Goal: Transaction & Acquisition: Purchase product/service

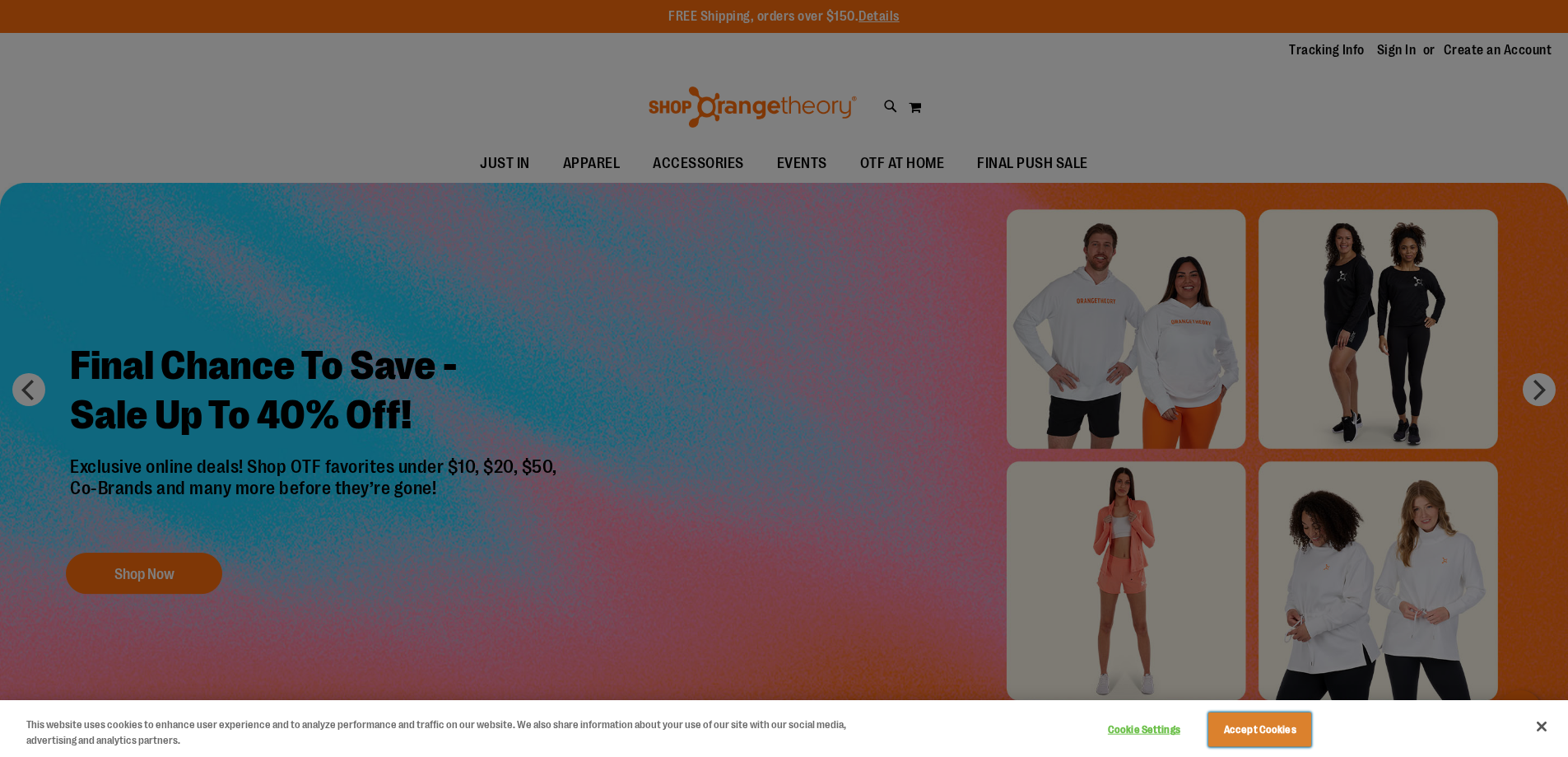
click at [1286, 722] on button "Accept Cookies" at bounding box center [1259, 730] width 103 height 35
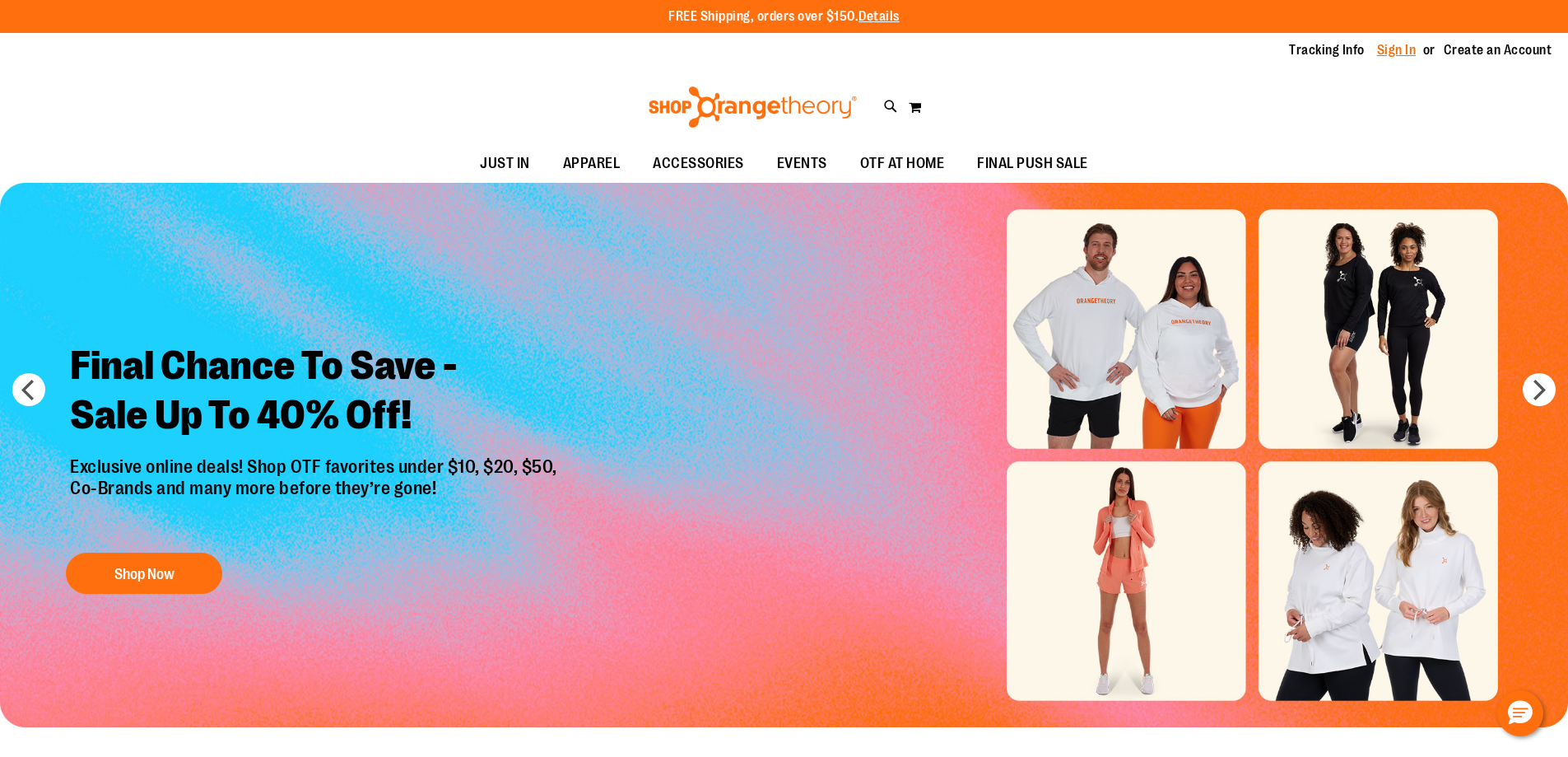
click at [1380, 49] on link "Sign In" at bounding box center [1397, 50] width 39 height 18
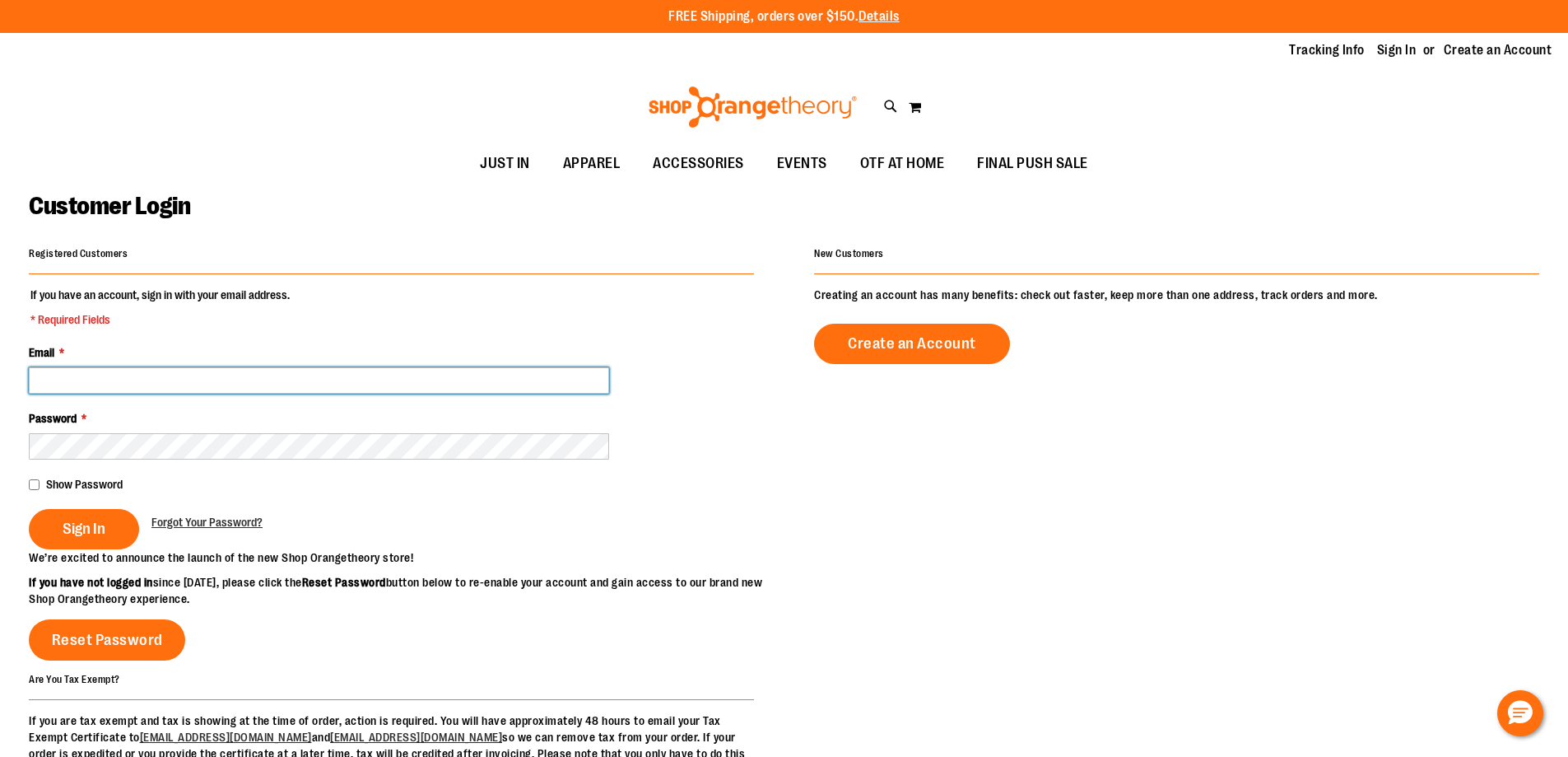
click at [141, 385] on input "Email *" at bounding box center [319, 379] width 580 height 26
type input "**********"
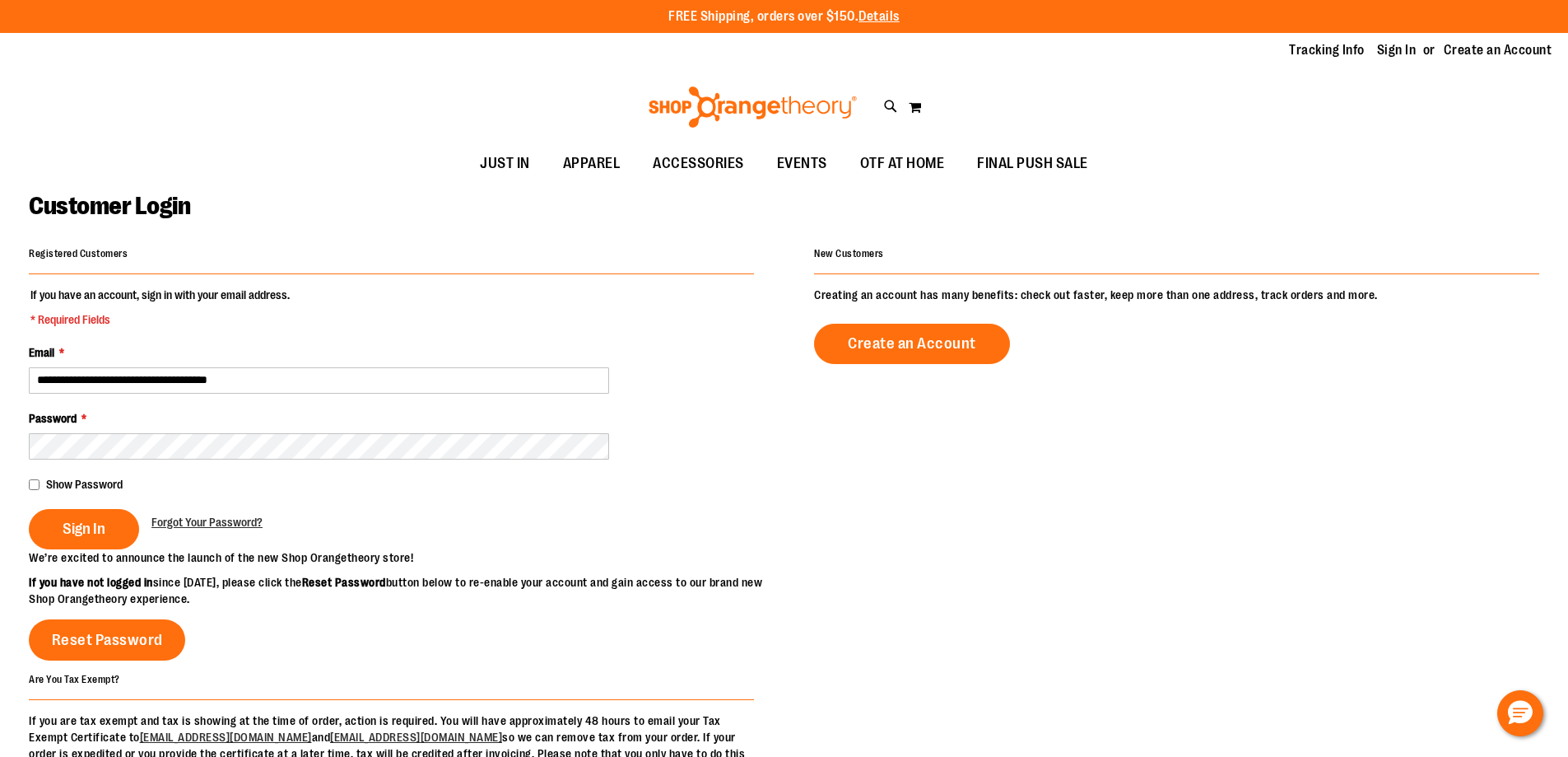
click at [140, 524] on button "Sign In" at bounding box center [84, 529] width 111 height 40
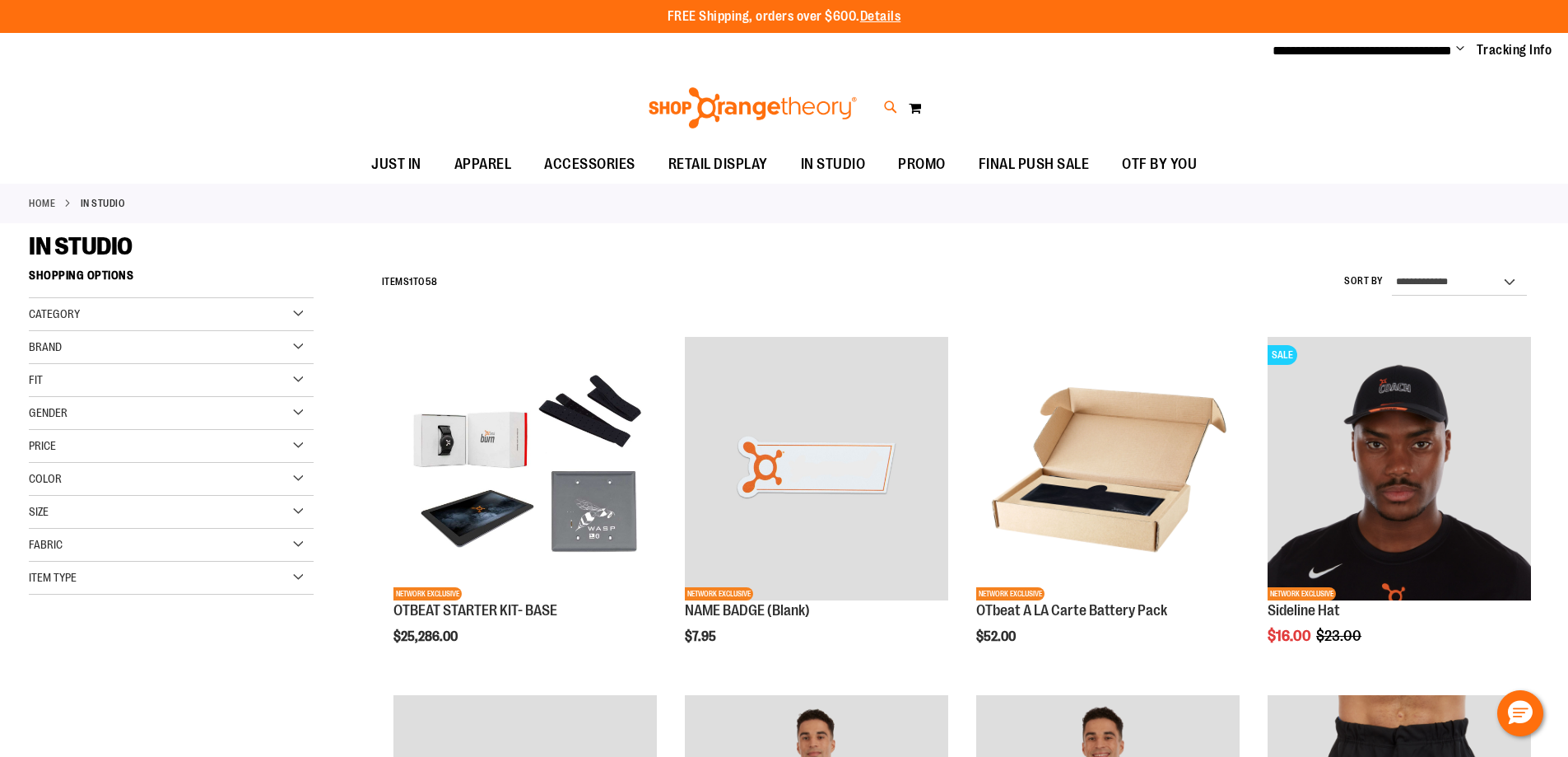
click at [893, 99] on icon at bounding box center [890, 108] width 14 height 19
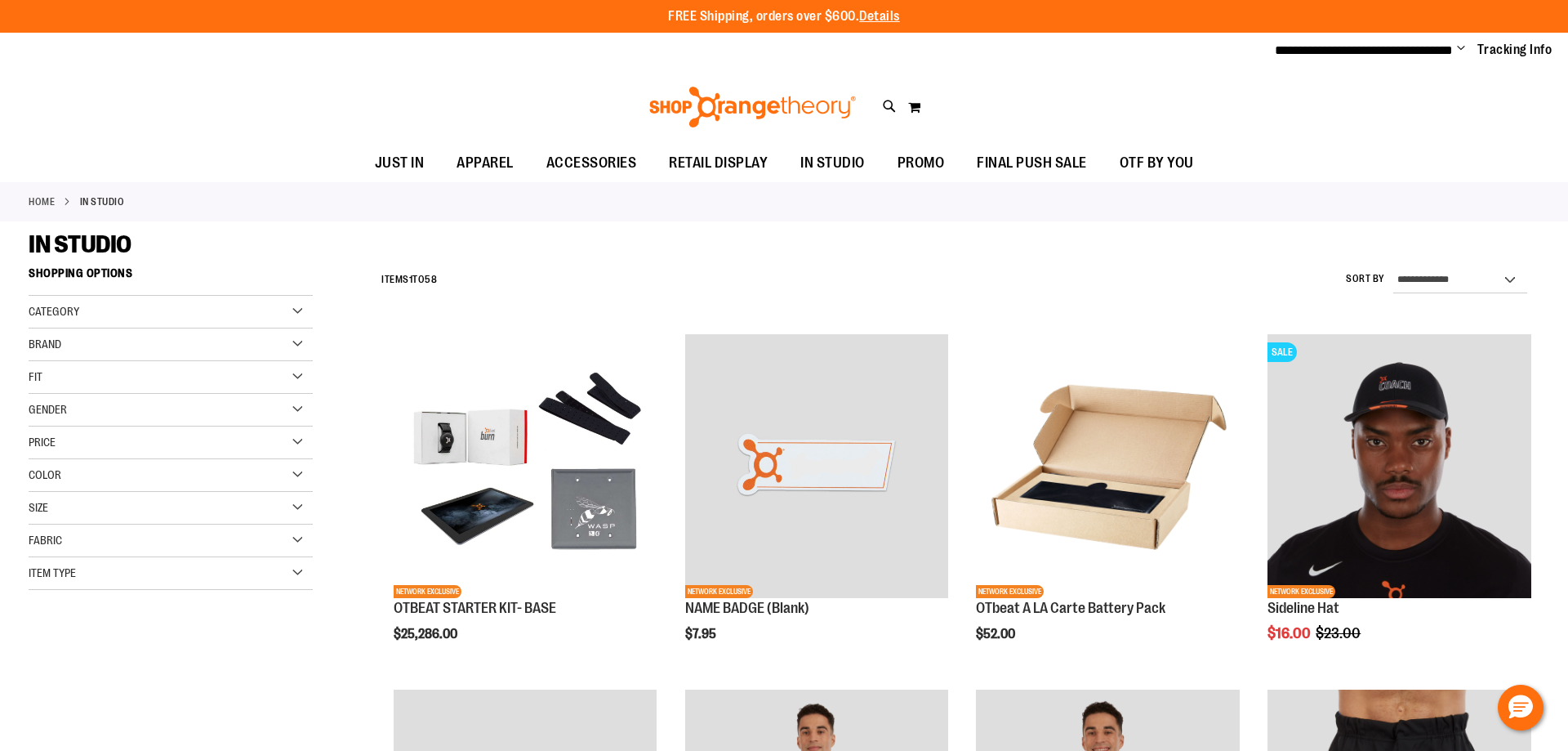
click at [760, 97] on input "Search" at bounding box center [783, 92] width 1243 height 54
type input "****"
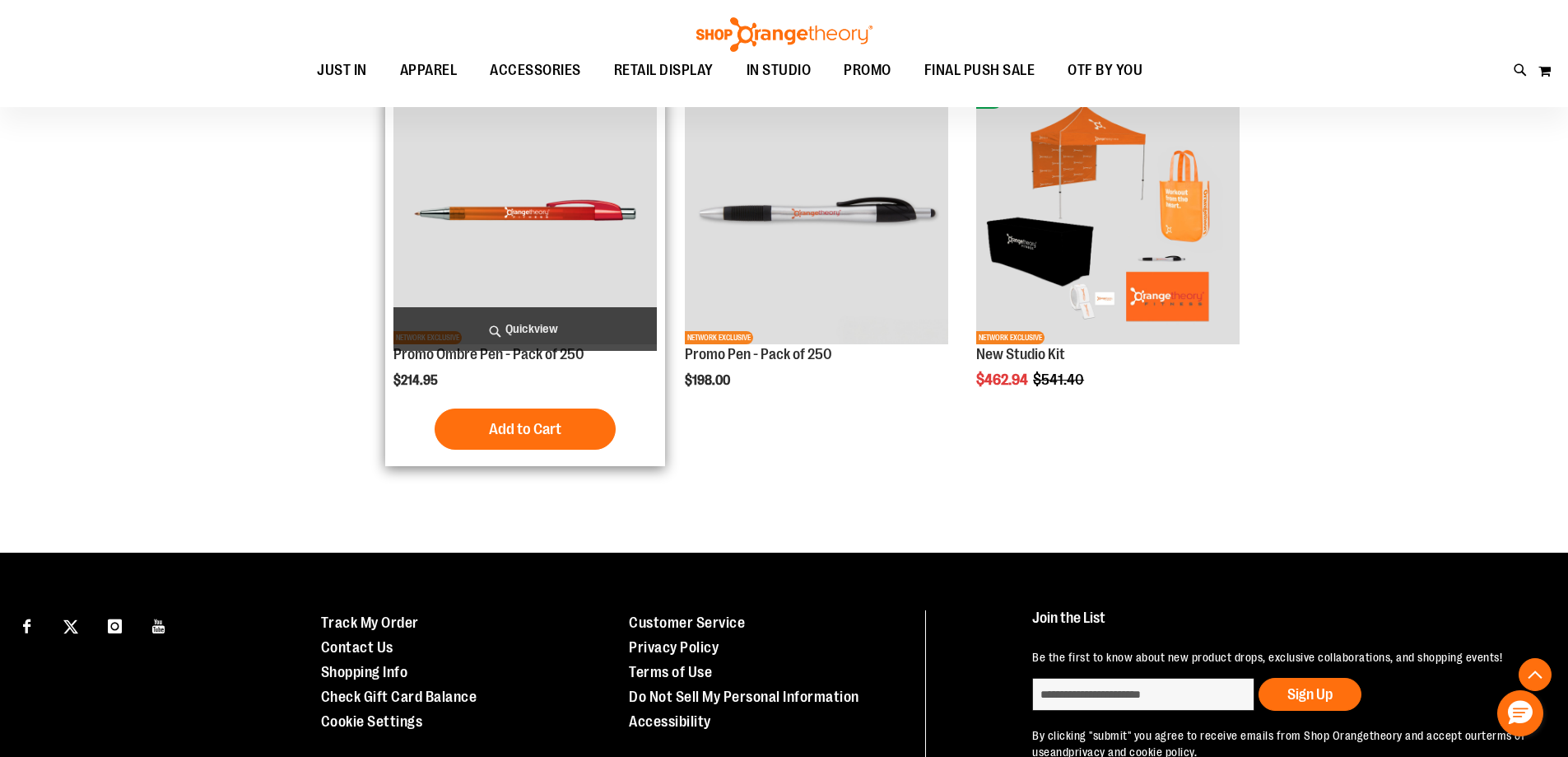
scroll to position [411, 0]
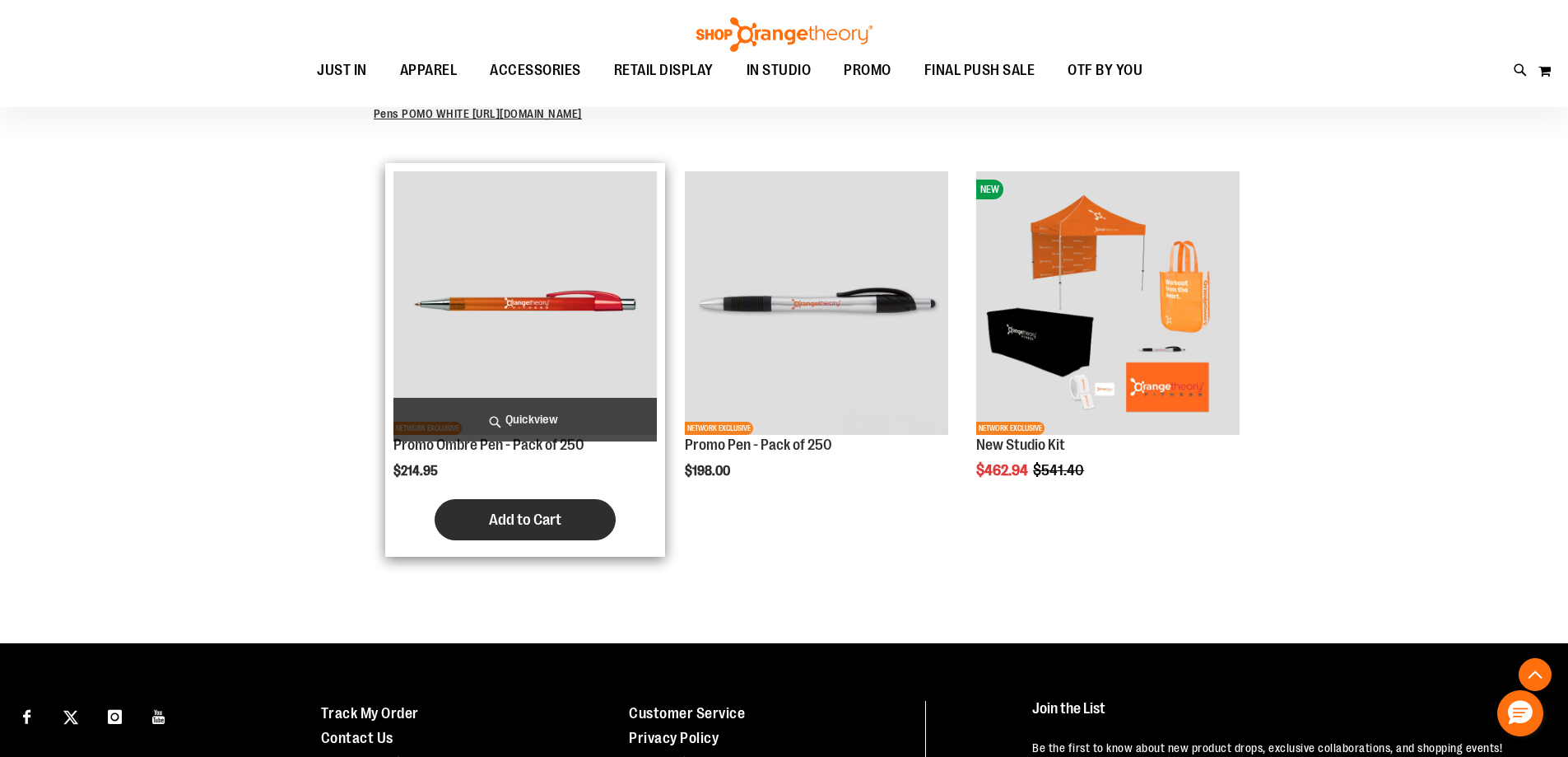
click at [579, 505] on button "Add to Cart" at bounding box center [525, 519] width 181 height 41
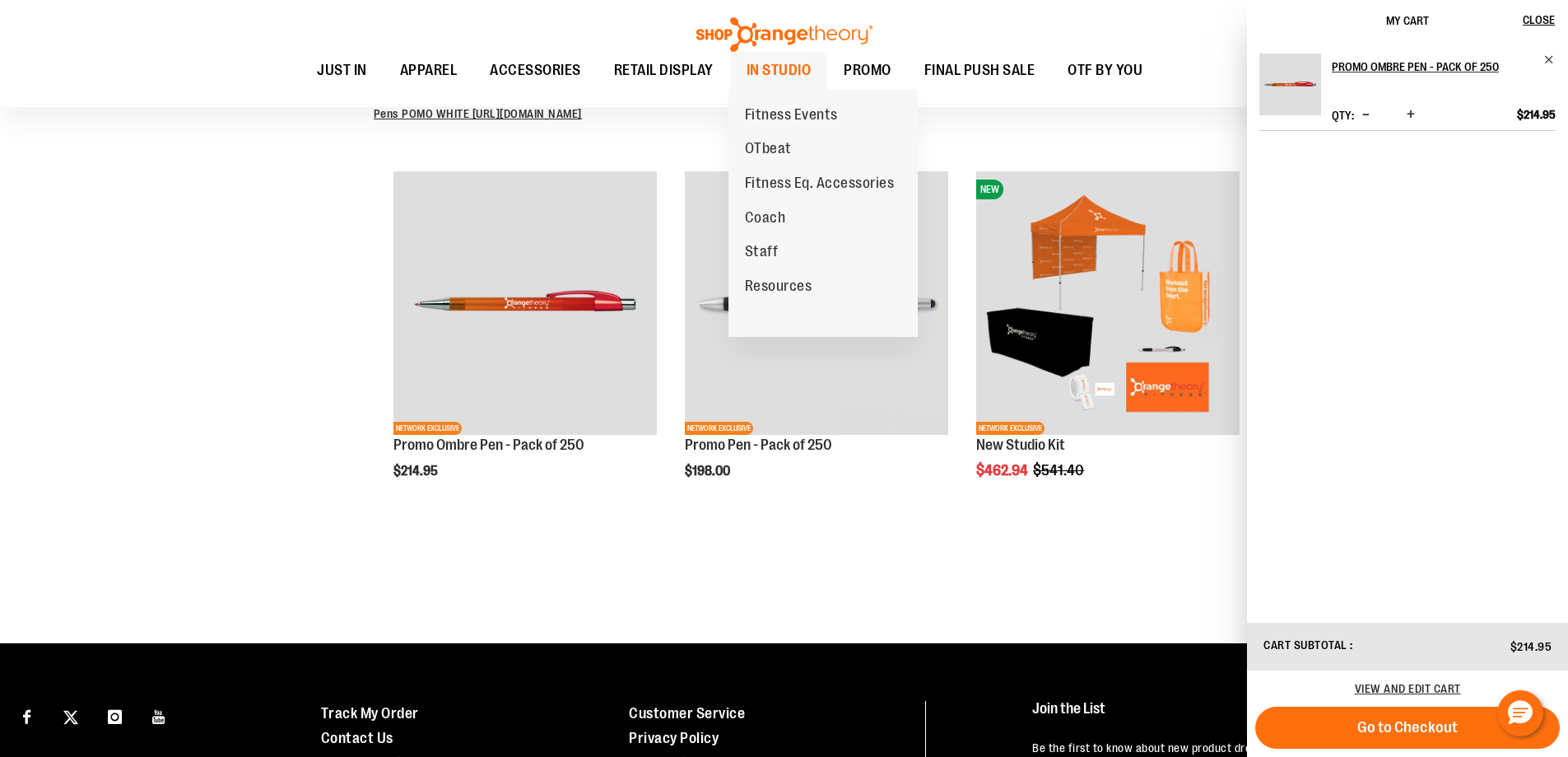
click at [768, 75] on span "IN STUDIO" at bounding box center [780, 70] width 65 height 37
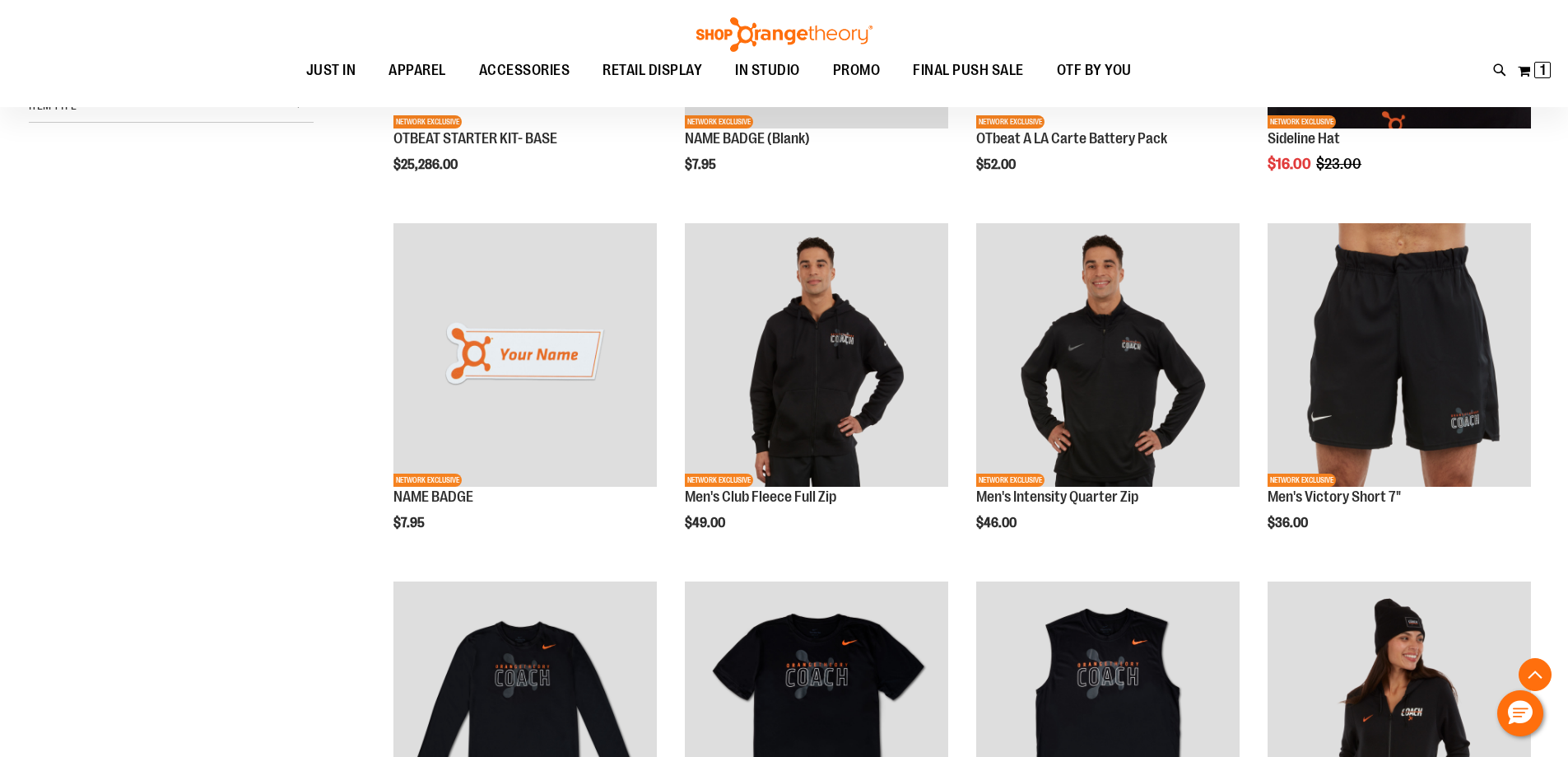
scroll to position [493, 0]
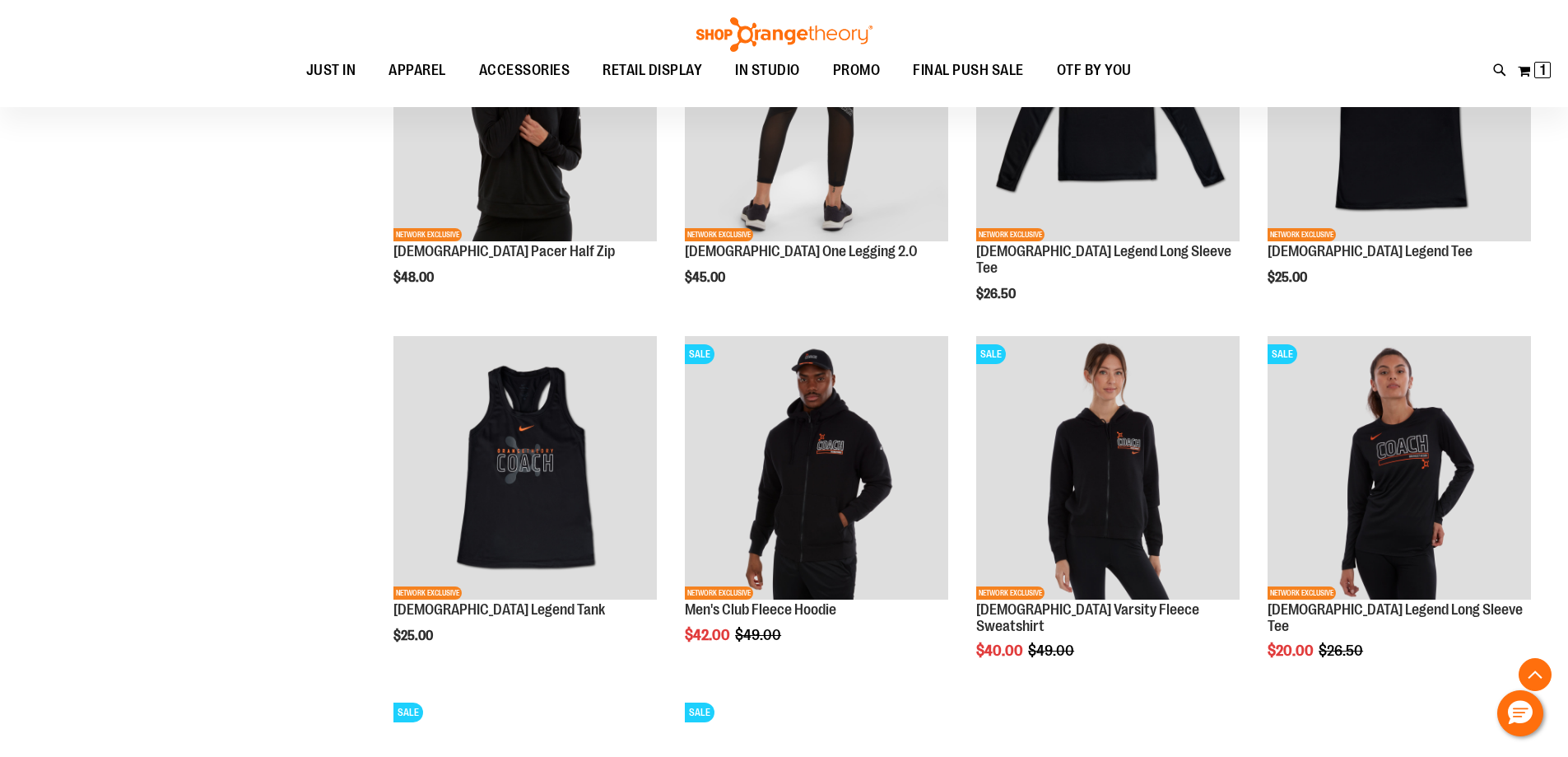
scroll to position [1481, 0]
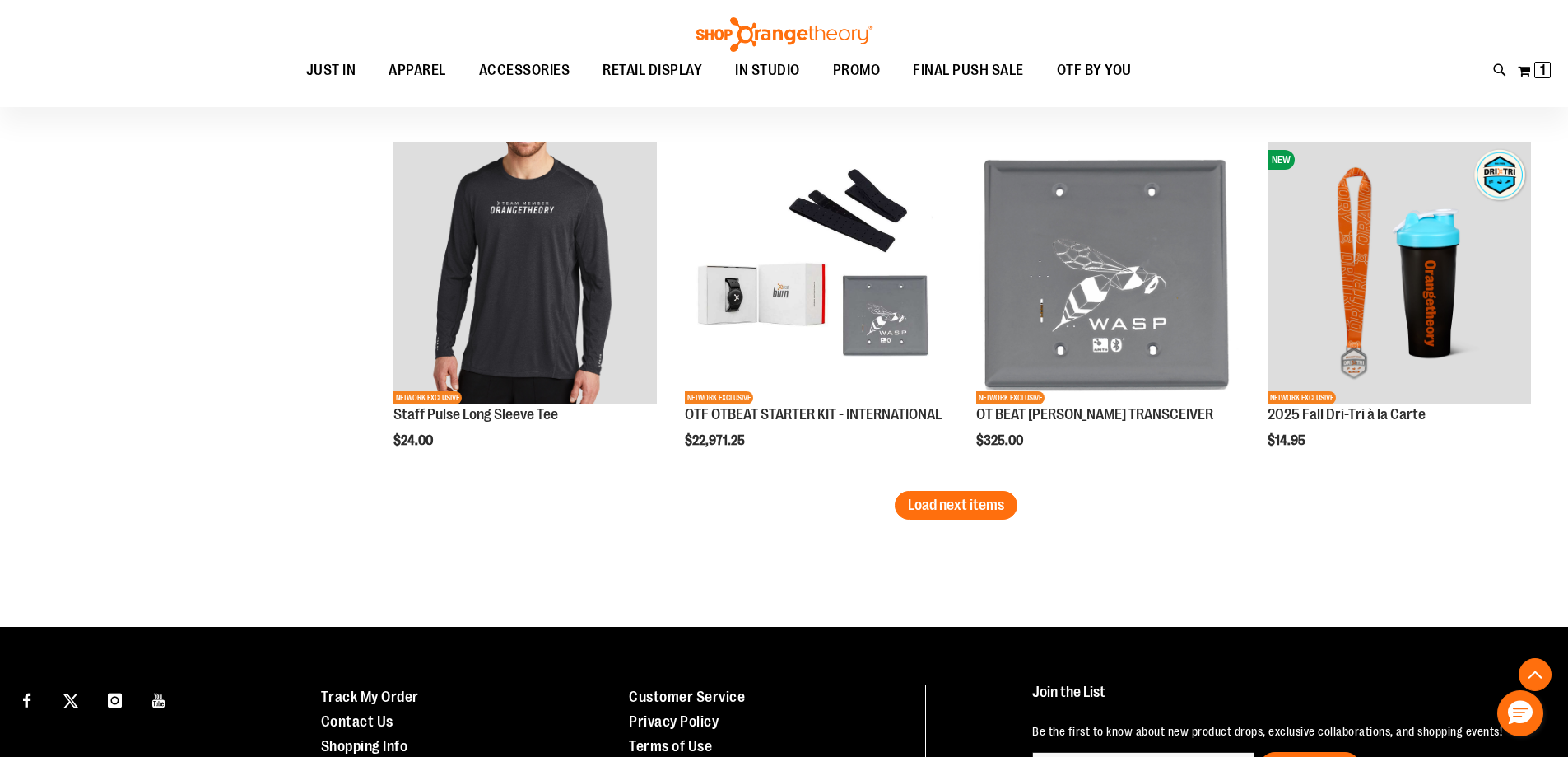
scroll to position [3153, 0]
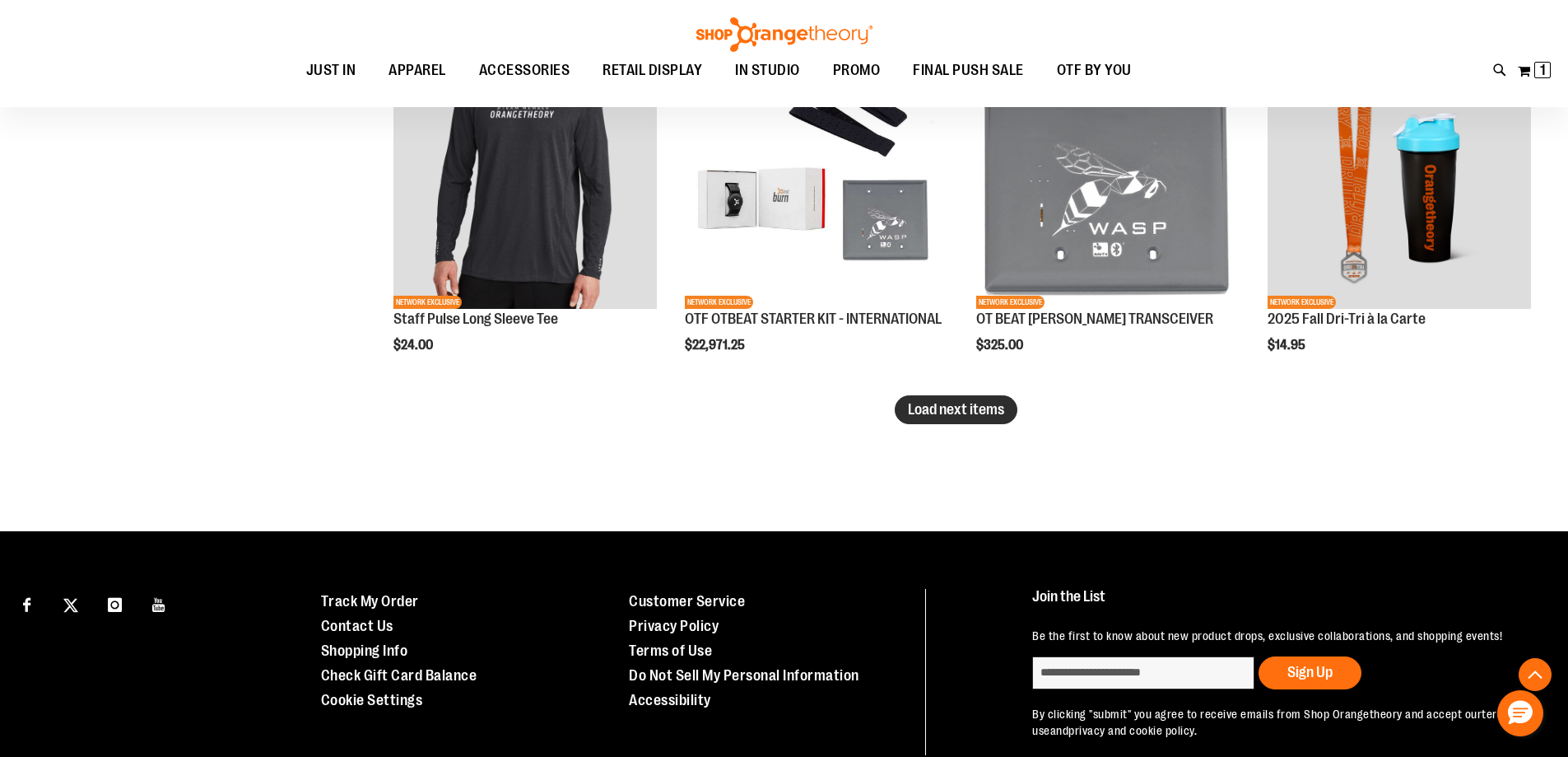
click at [956, 405] on span "Load next items" at bounding box center [956, 408] width 96 height 16
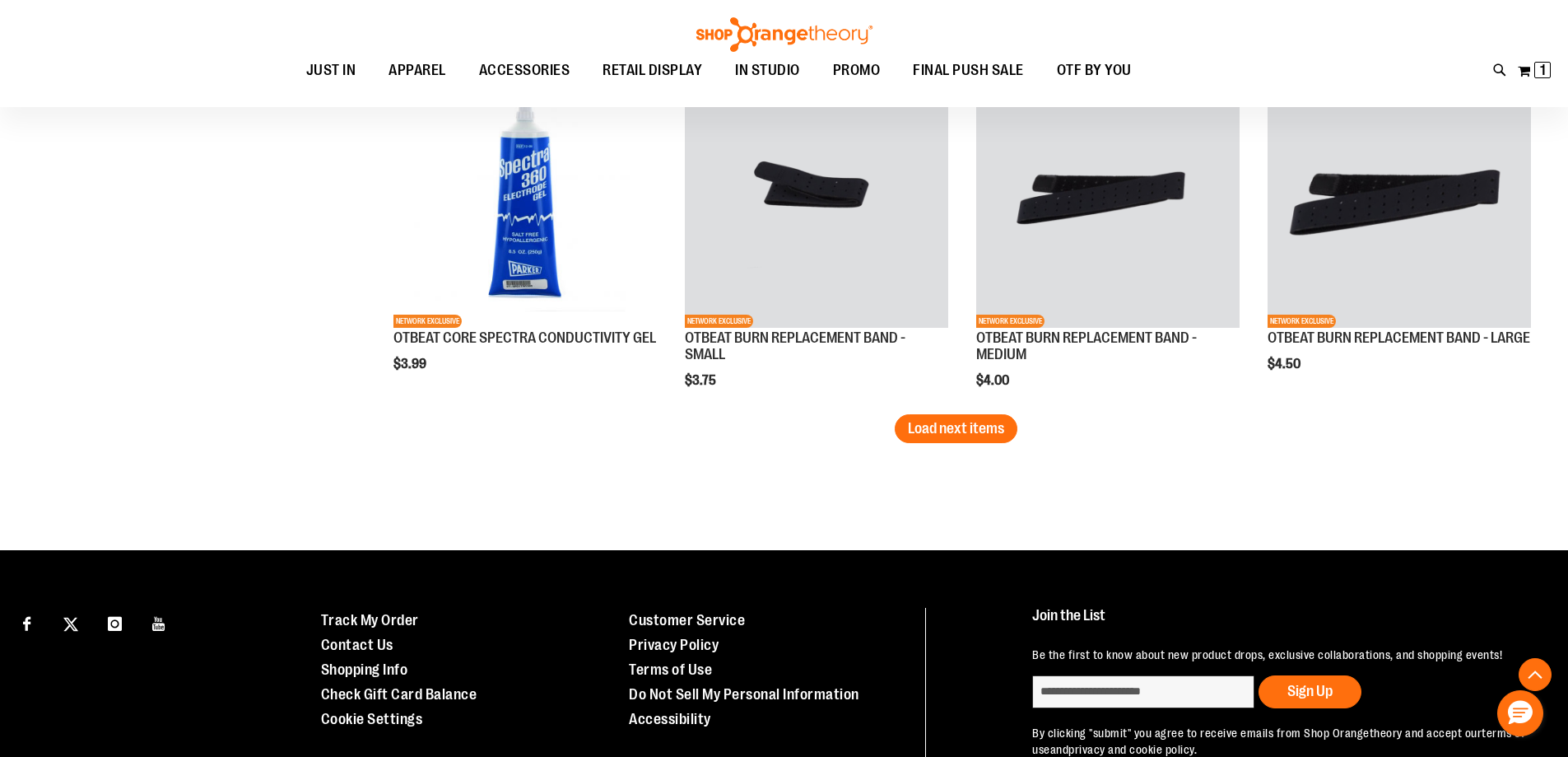
scroll to position [4310, 0]
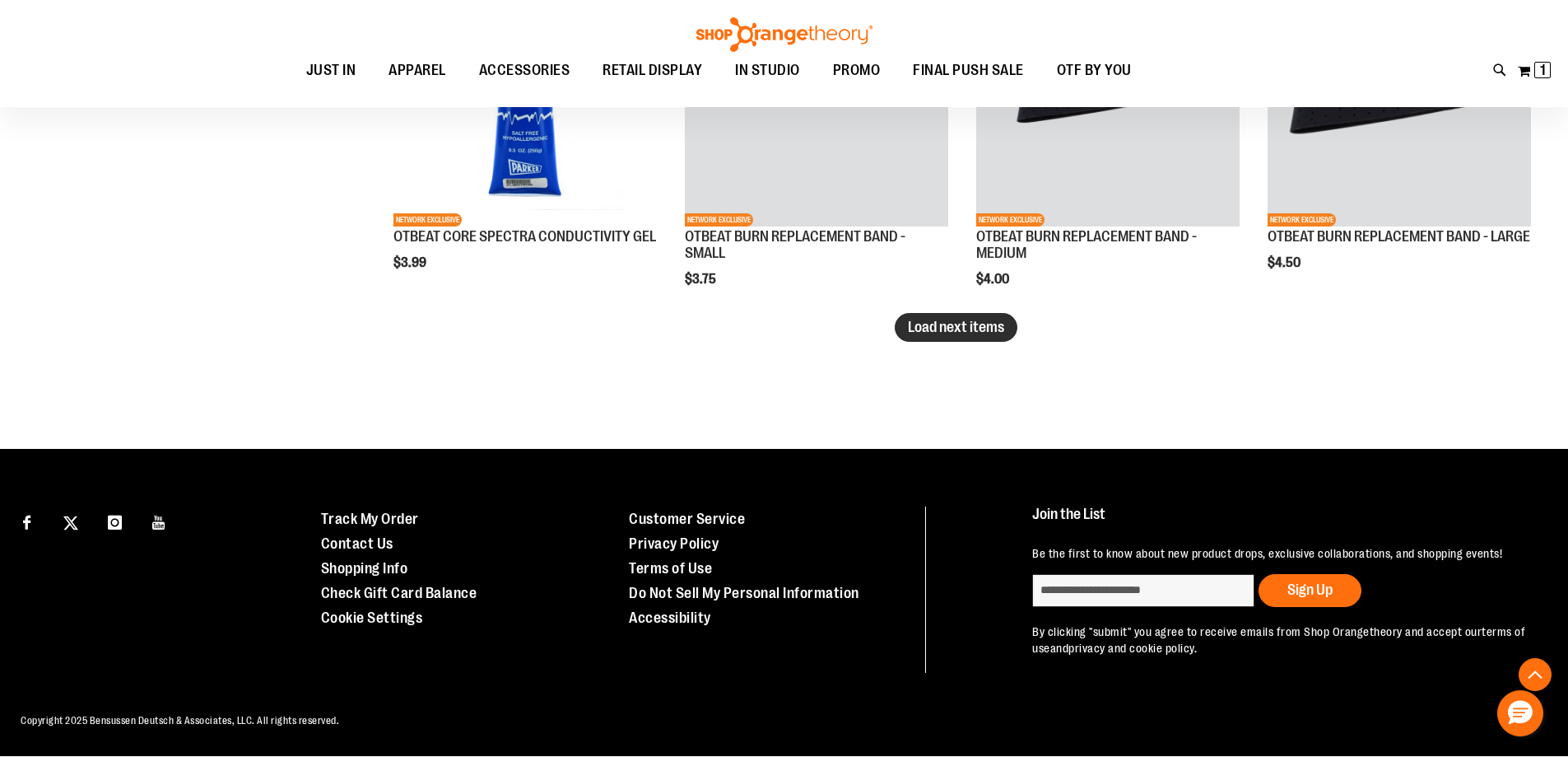
click at [982, 324] on span "Load next items" at bounding box center [956, 326] width 96 height 16
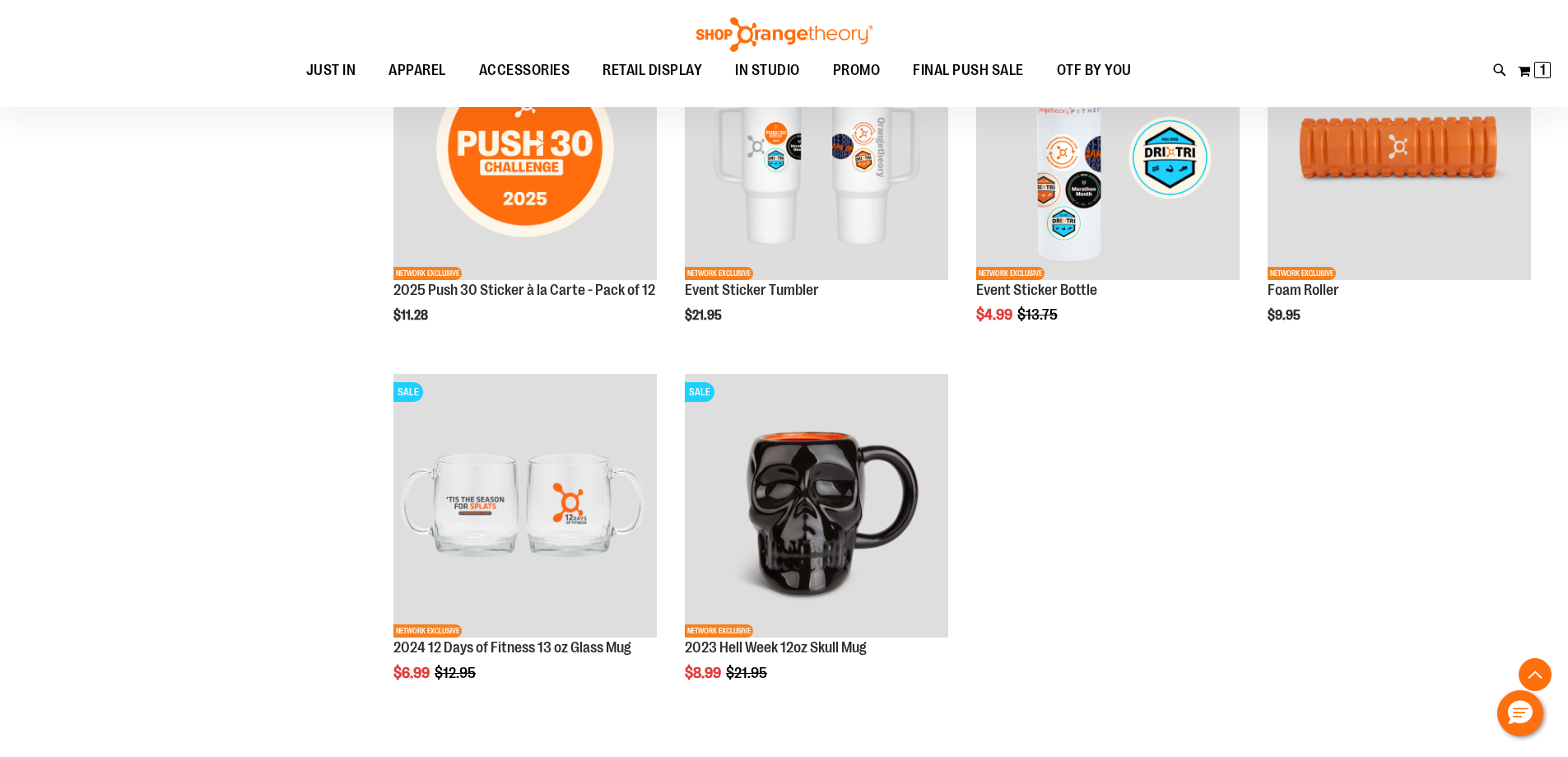
scroll to position [4721, 0]
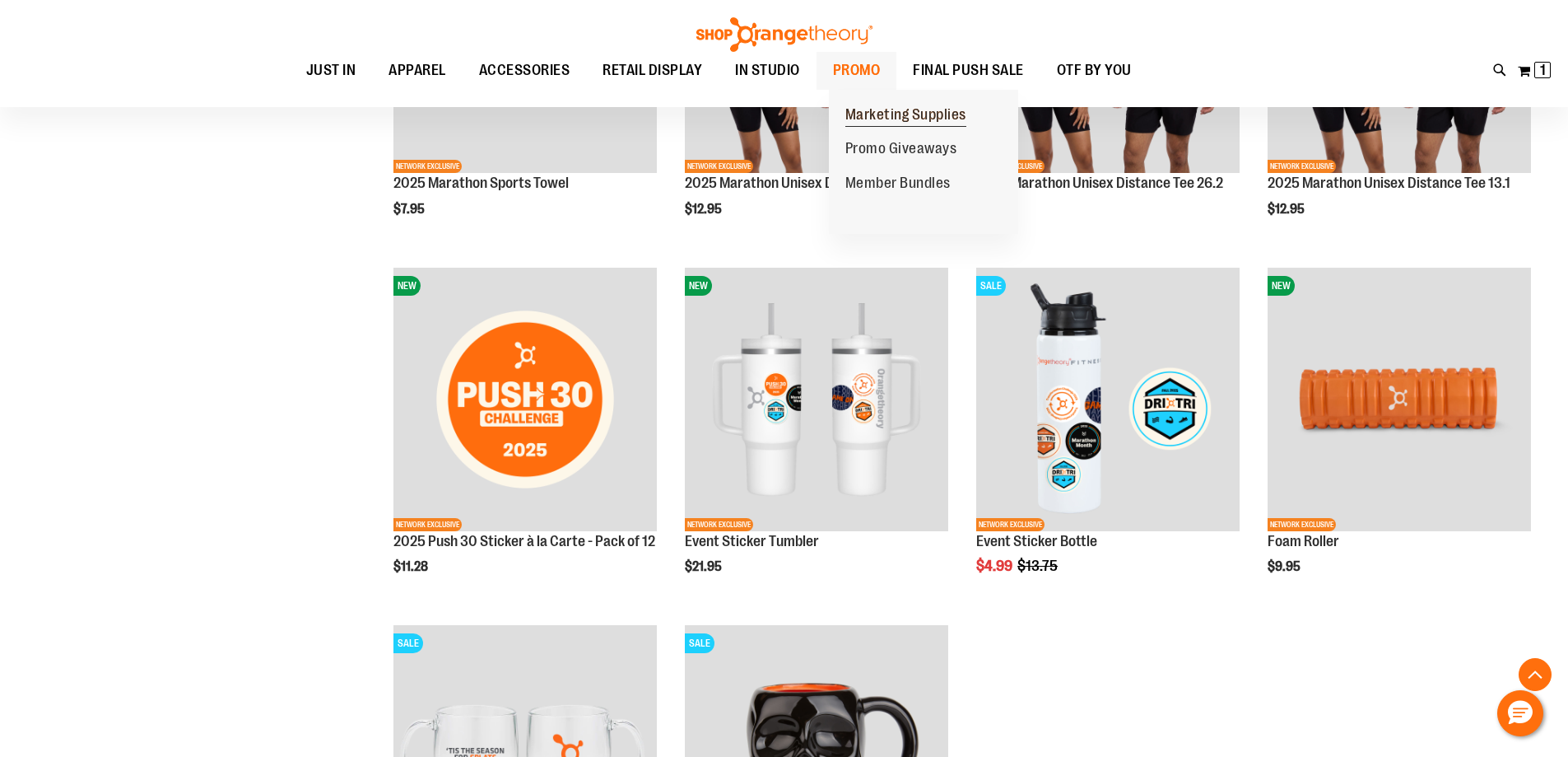
click at [875, 112] on span "Marketing Supplies" at bounding box center [906, 116] width 121 height 20
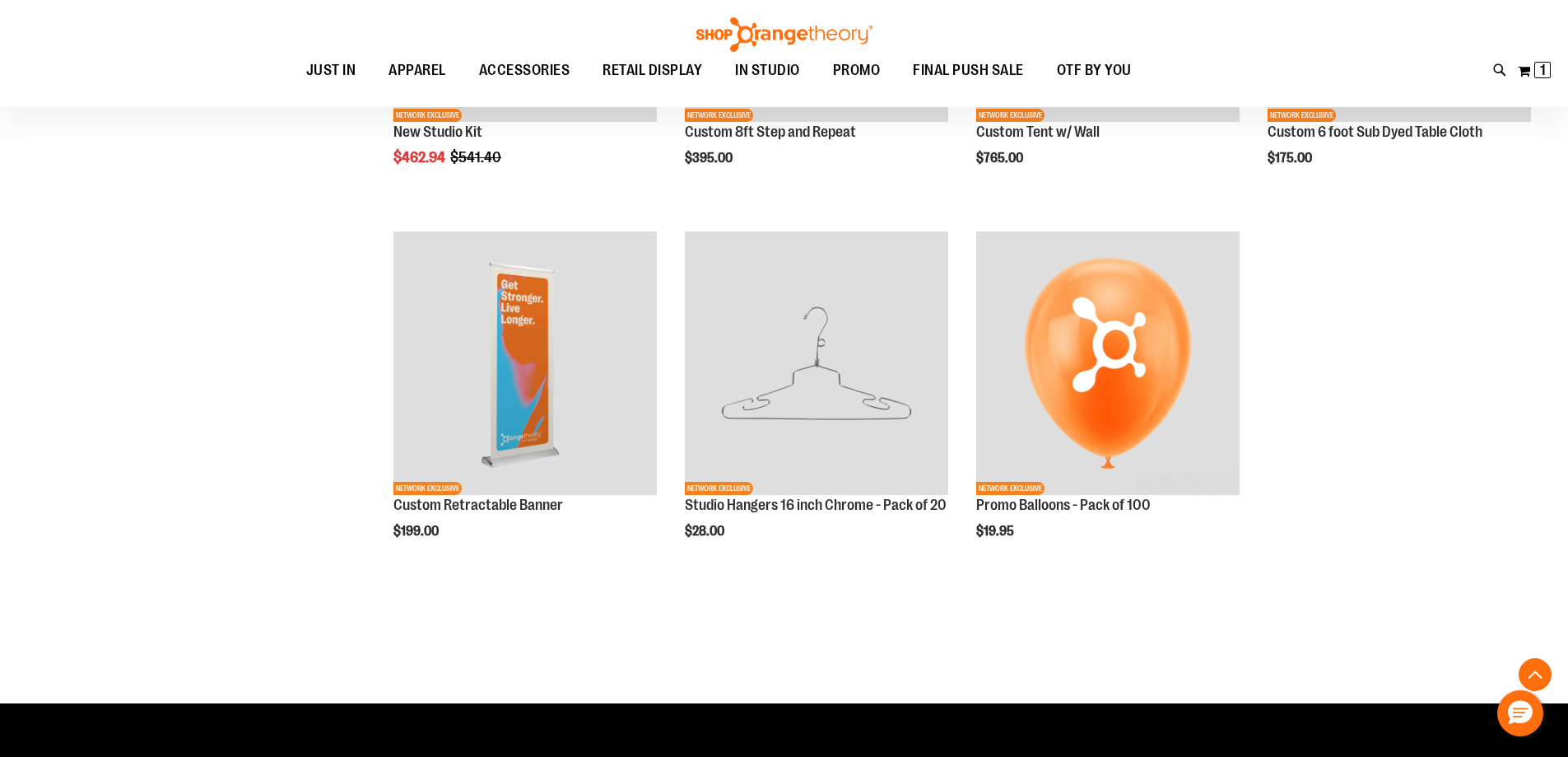
scroll to position [155, 0]
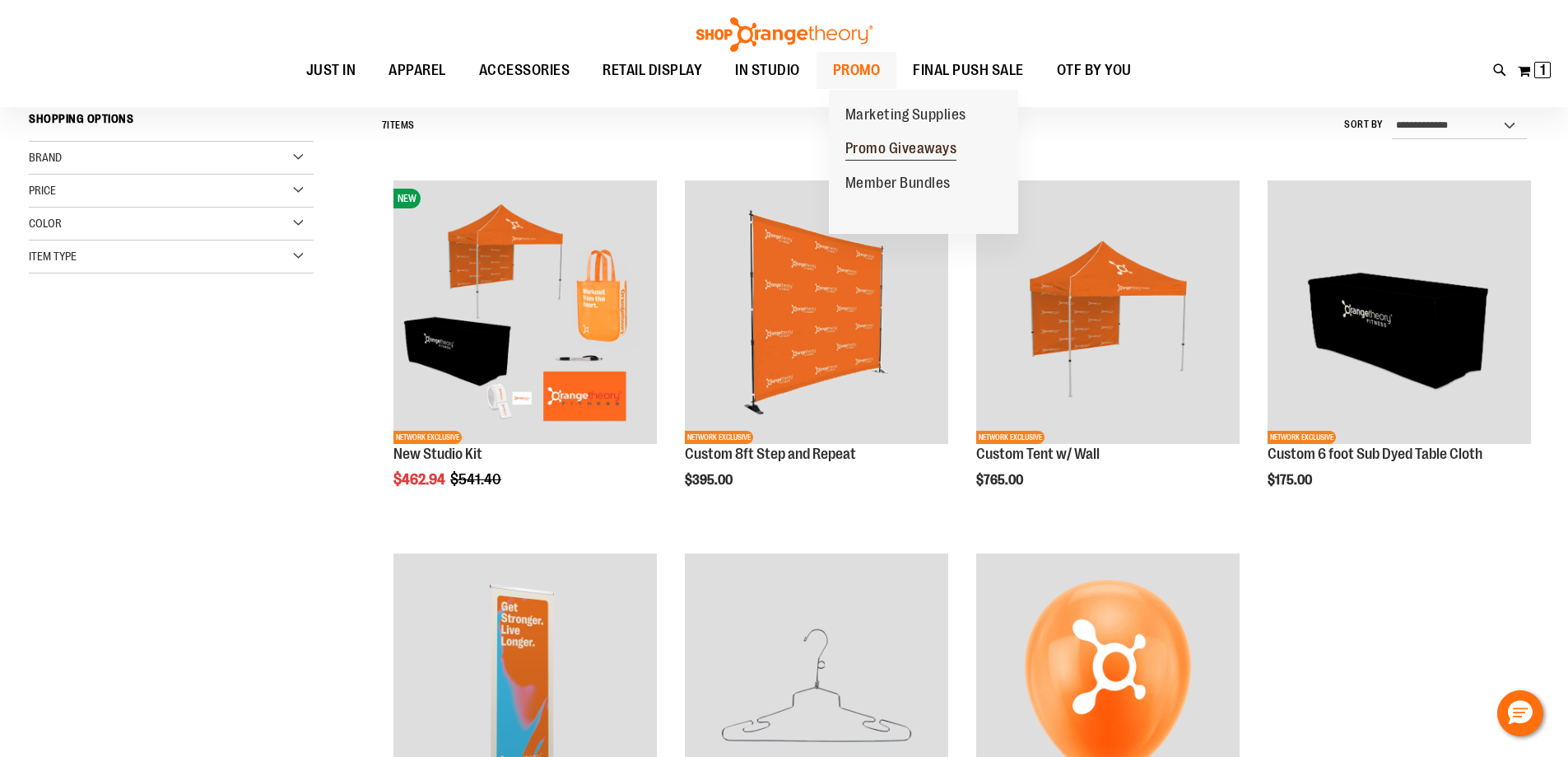
click at [901, 150] on span "Promo Giveaways" at bounding box center [901, 149] width 112 height 20
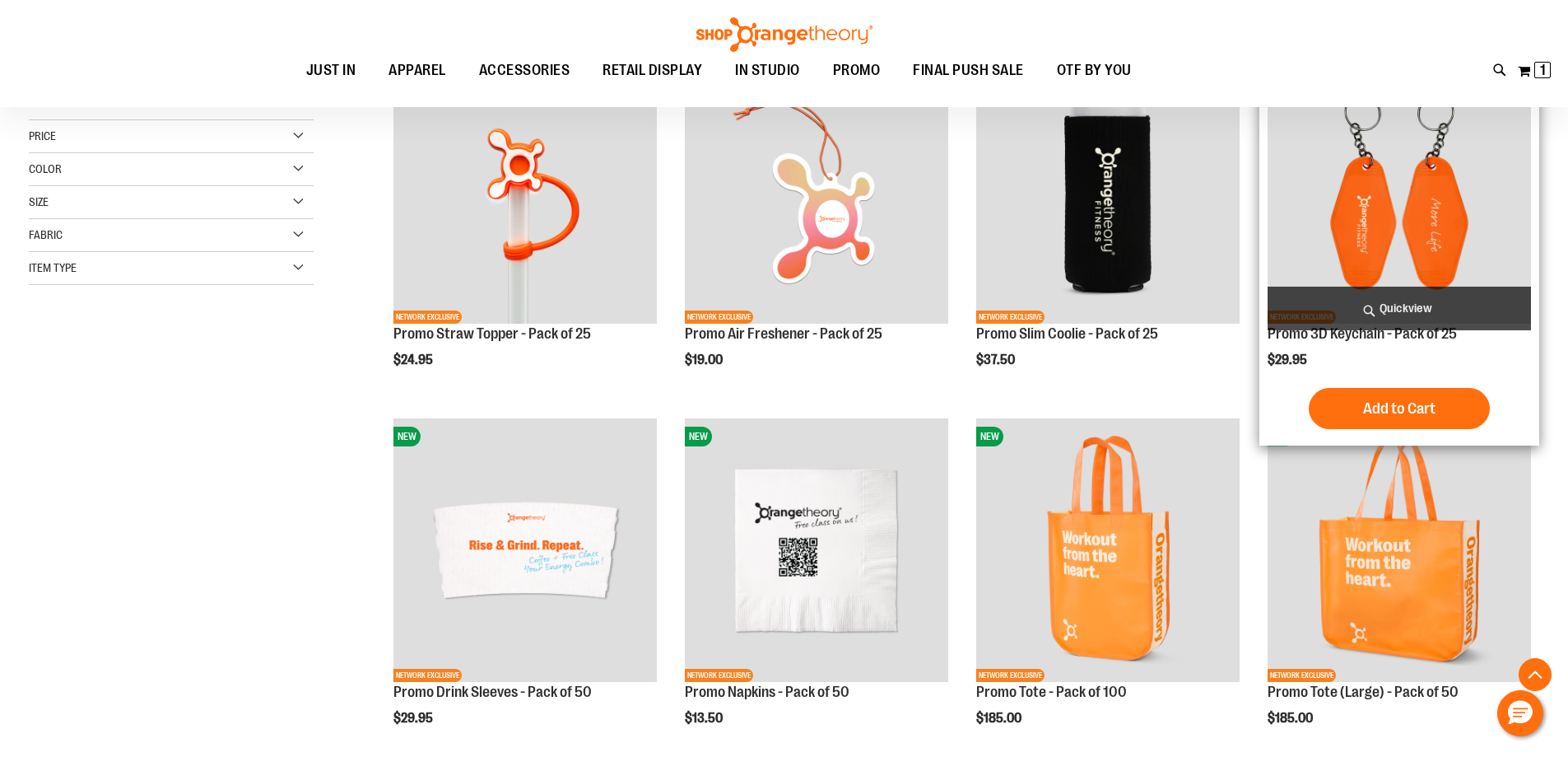
scroll to position [247, 0]
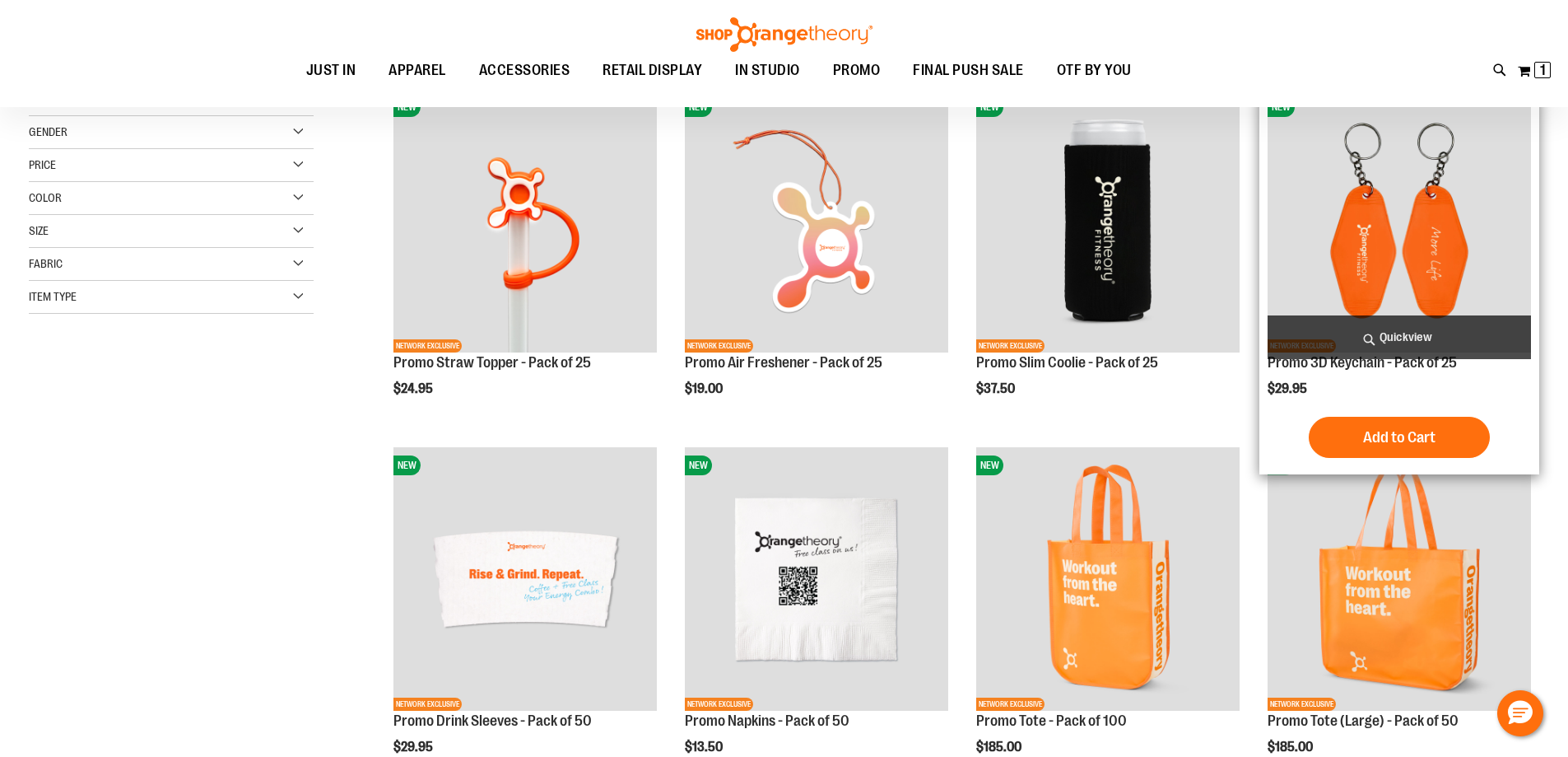
click at [1402, 252] on img "product" at bounding box center [1400, 221] width 264 height 264
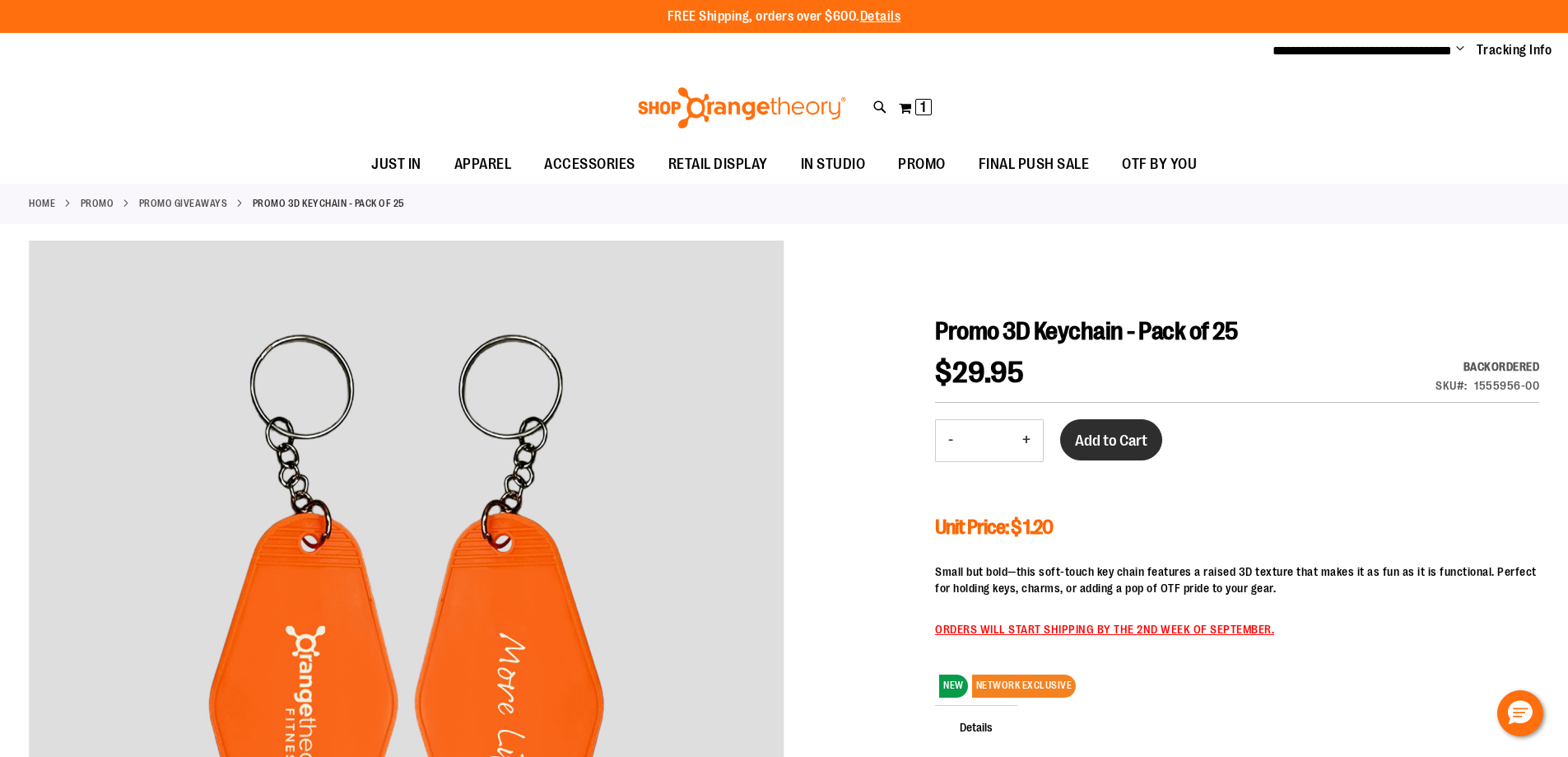
click at [1135, 452] on button "Add to Cart" at bounding box center [1111, 439] width 102 height 41
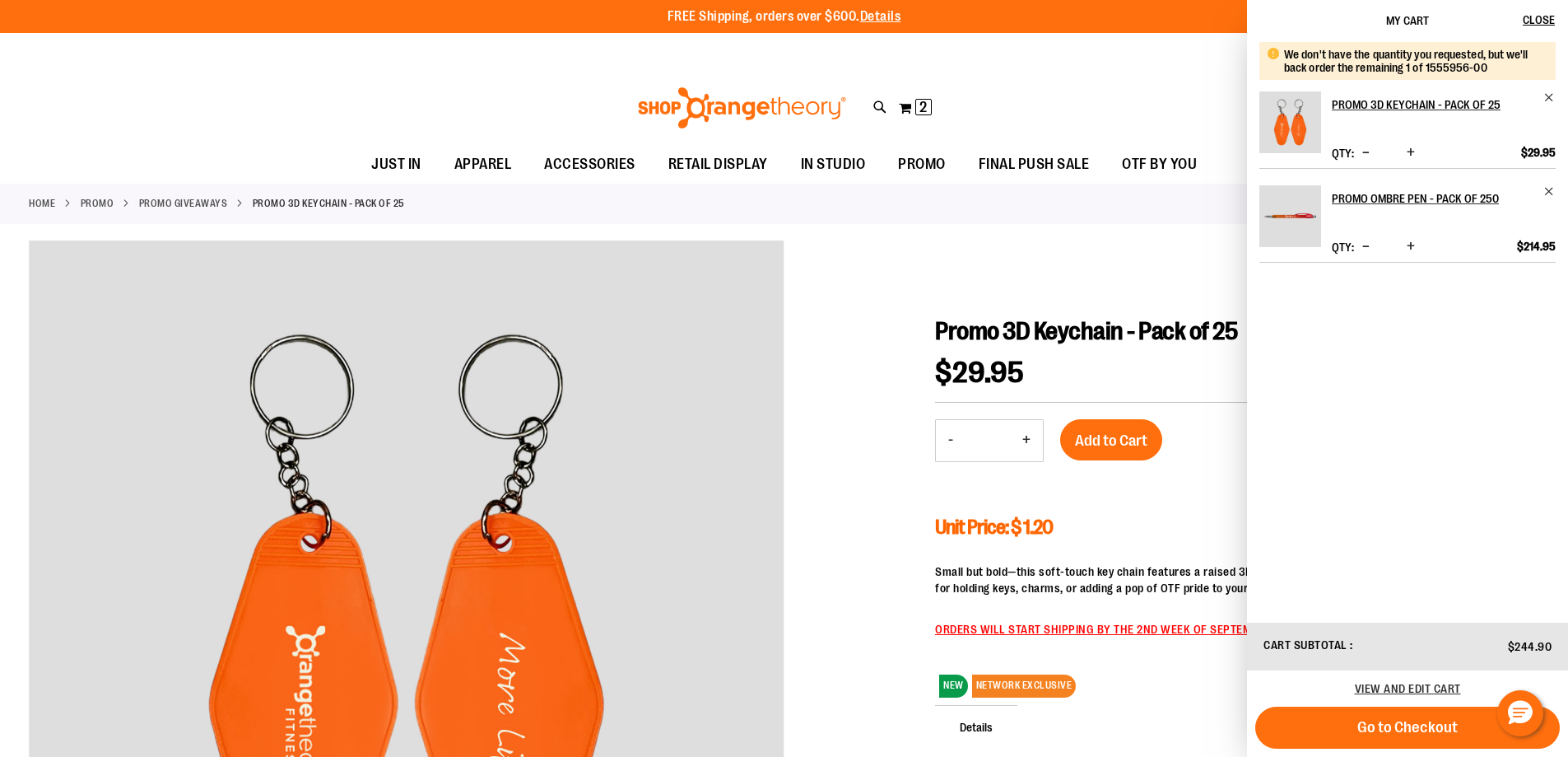
click at [1415, 151] on span "Increase product quantity" at bounding box center [1410, 152] width 9 height 16
click at [225, 205] on link "Promo Giveaways" at bounding box center [184, 203] width 89 height 14
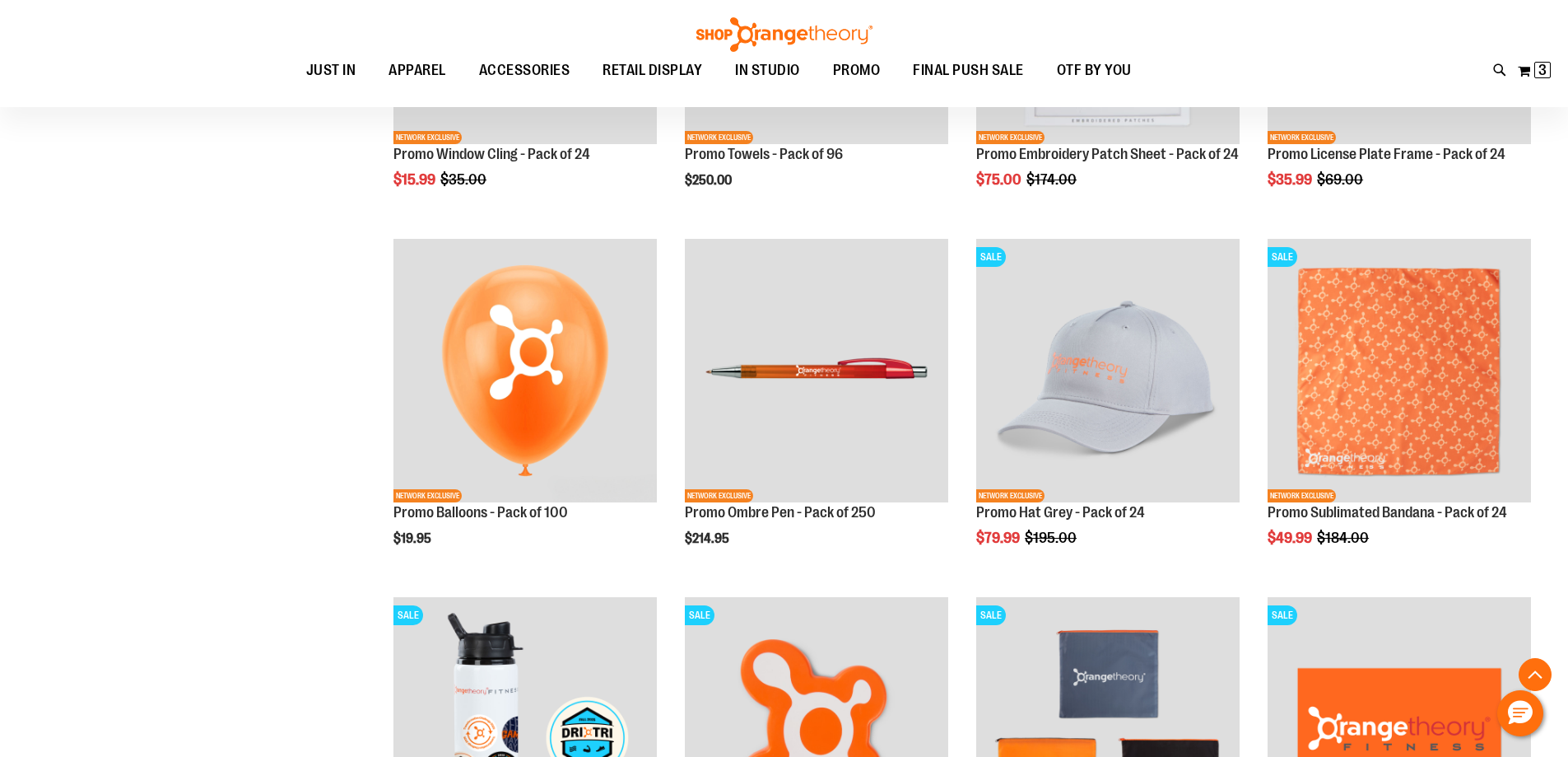
scroll to position [1382, 0]
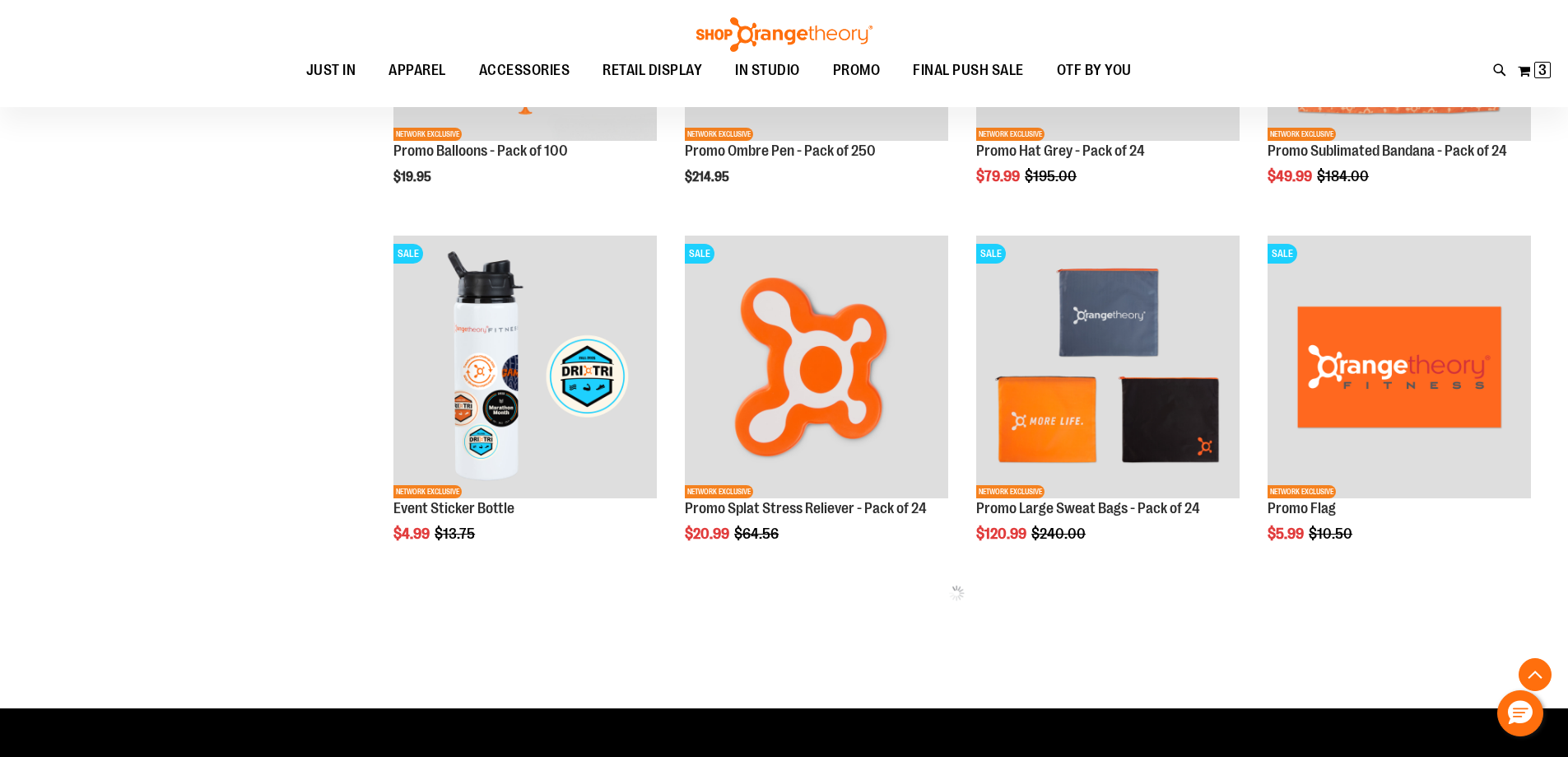
scroll to position [1711, 0]
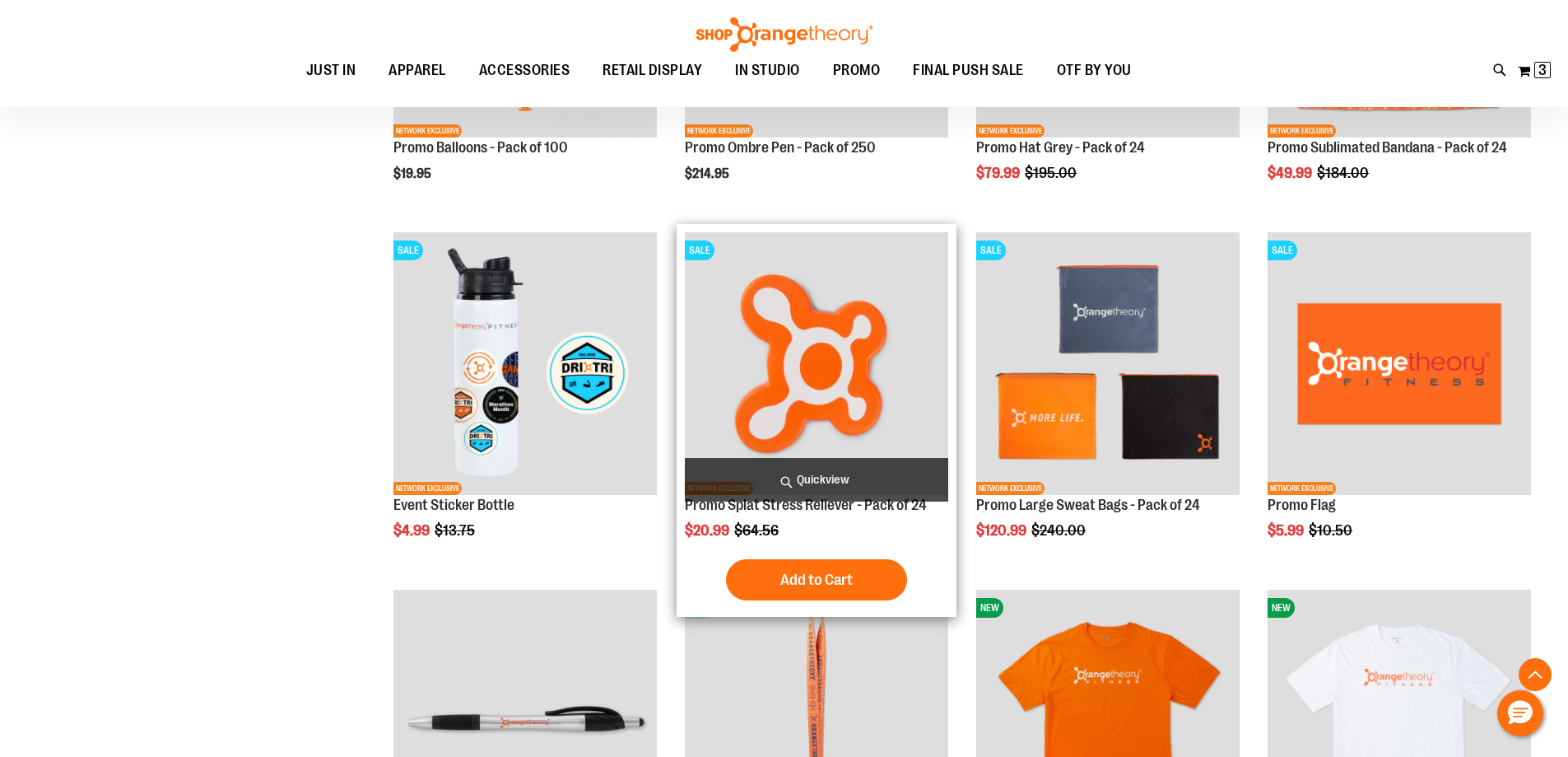
click at [796, 378] on img "product" at bounding box center [816, 364] width 264 height 264
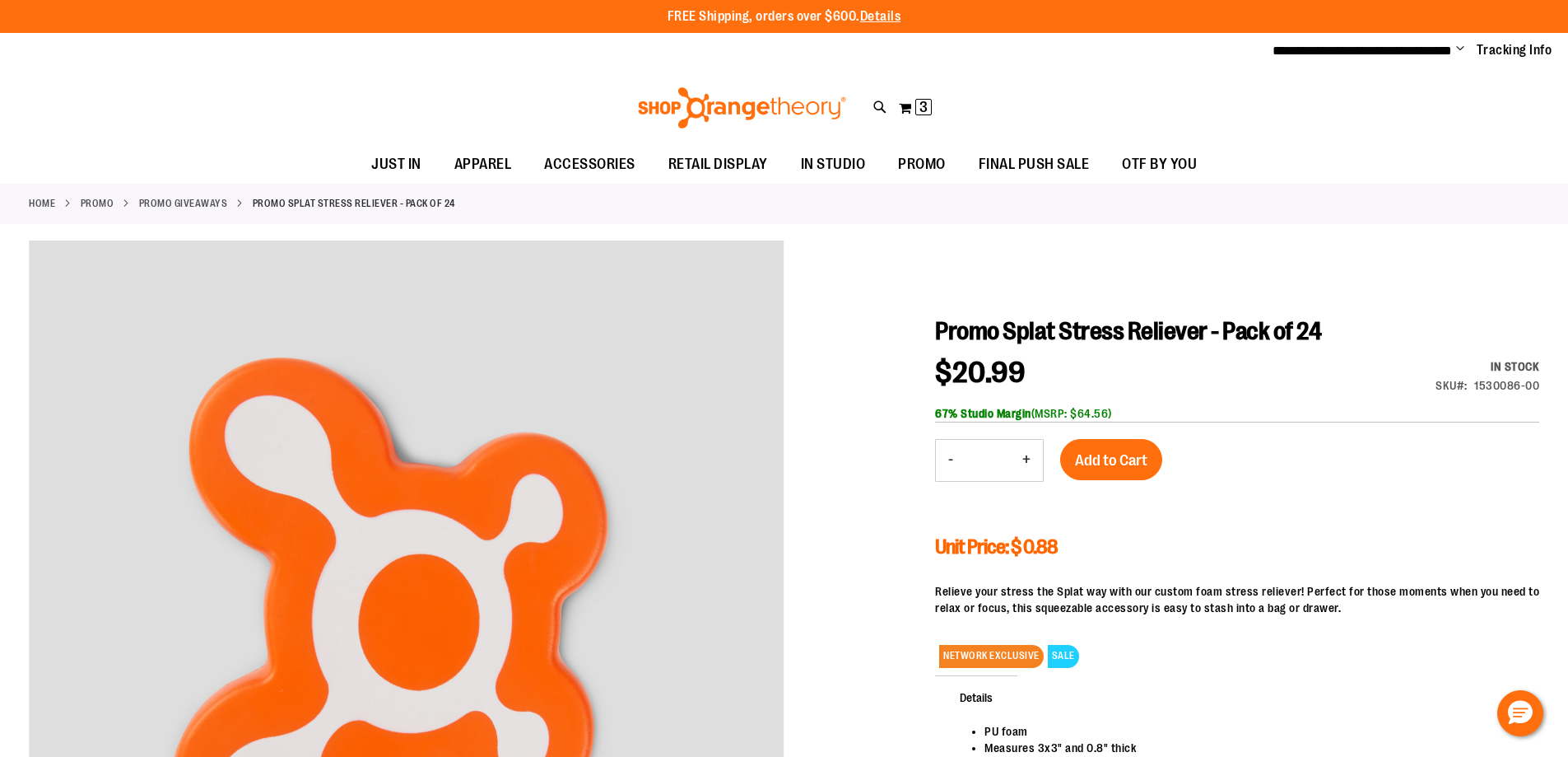
click at [1031, 457] on button "+" at bounding box center [1026, 460] width 33 height 41
type input "*"
click at [1105, 456] on span "Add to Cart" at bounding box center [1111, 460] width 72 height 18
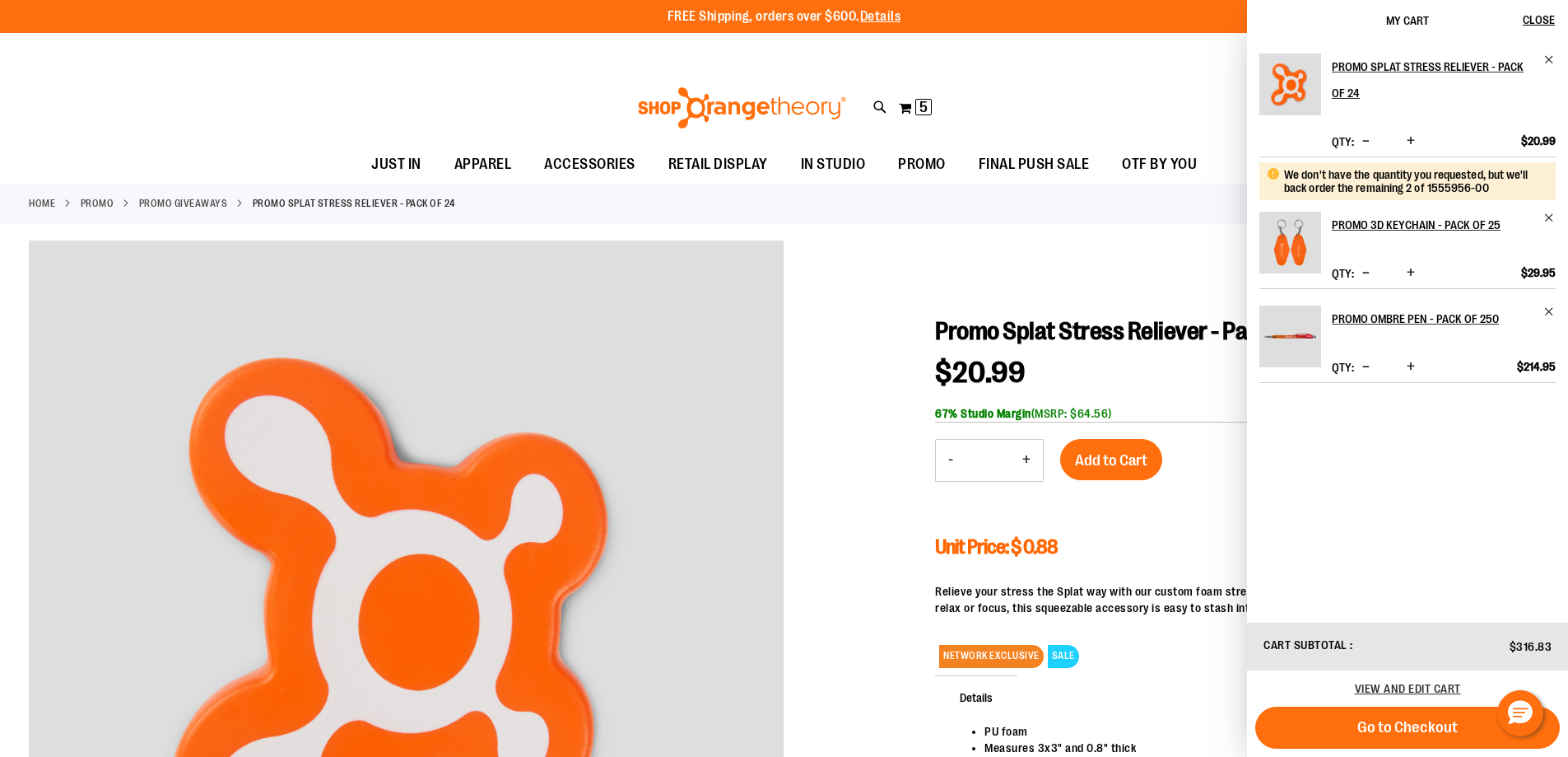
click at [223, 201] on link "Promo Giveaways" at bounding box center [184, 203] width 89 height 14
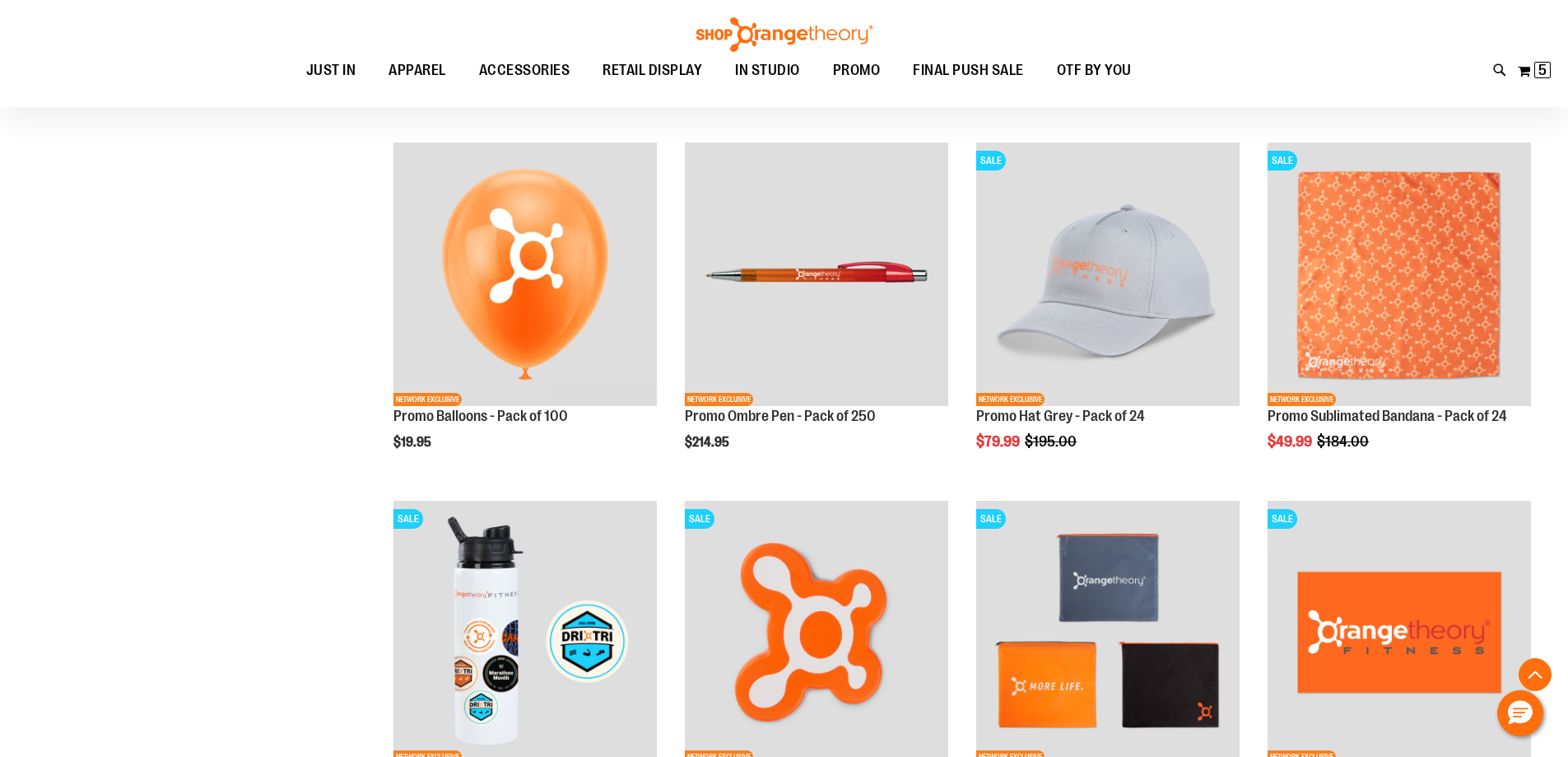
scroll to position [1464, 0]
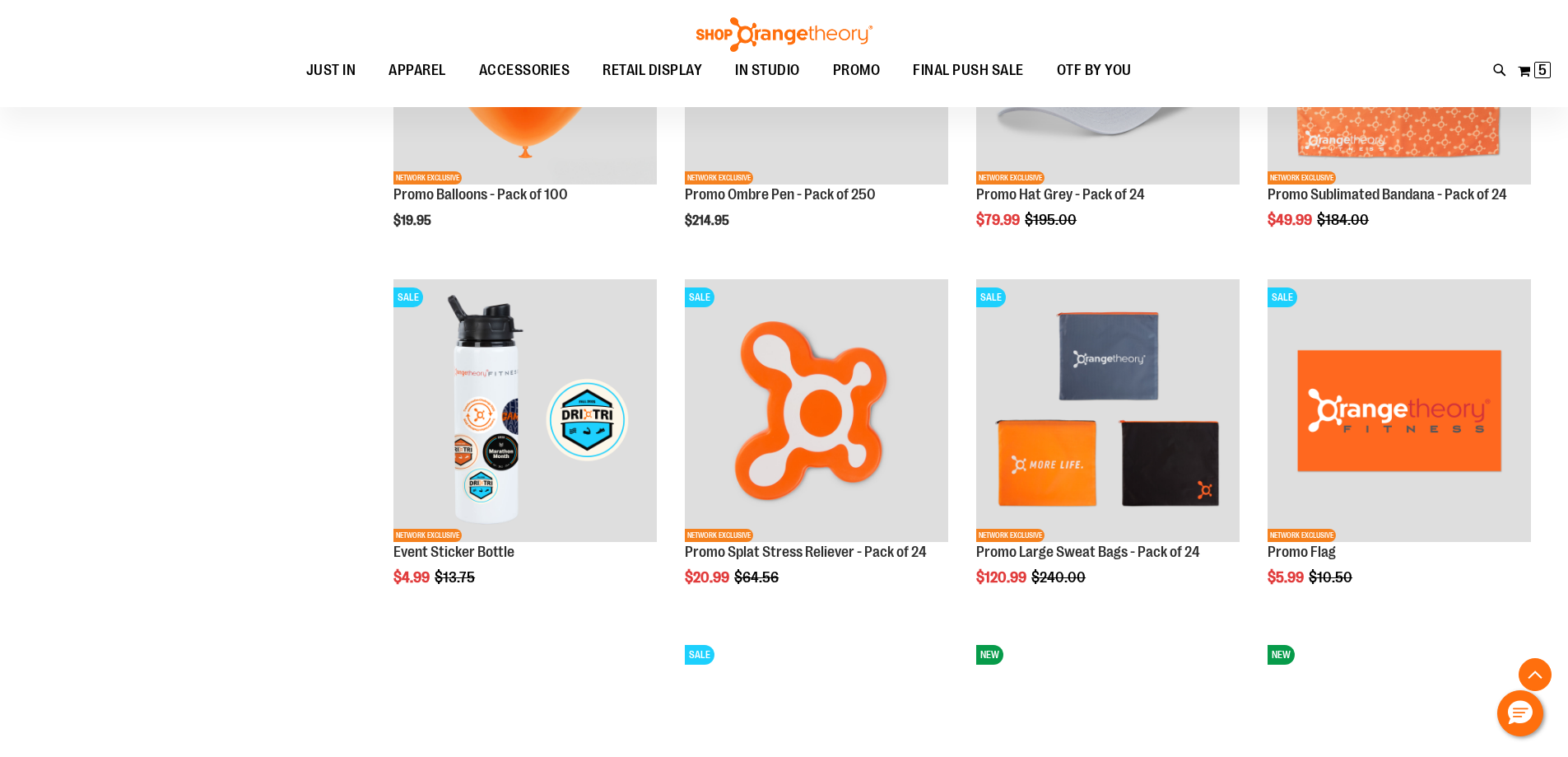
scroll to position [1651, 0]
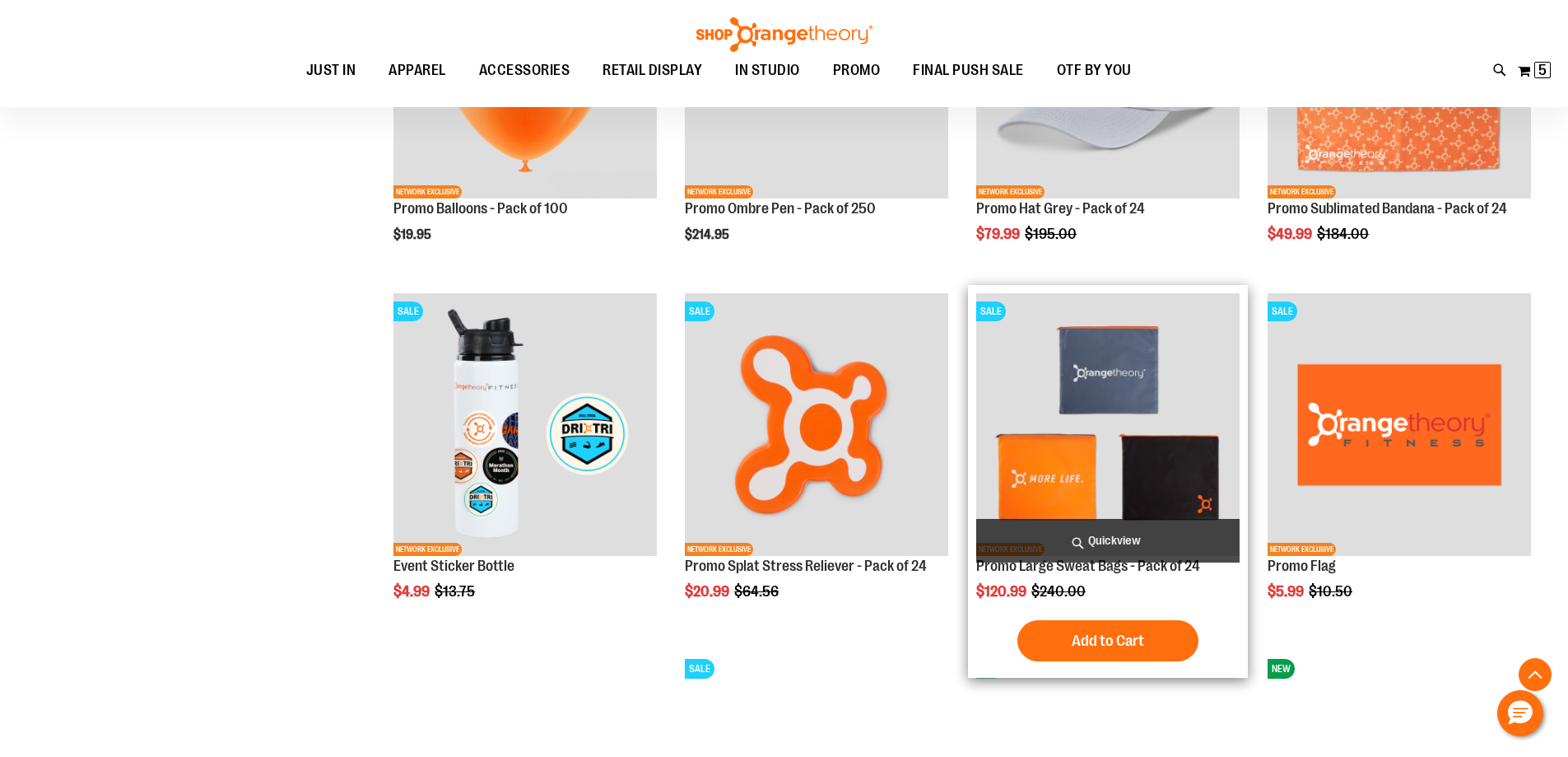
click at [1176, 368] on img "product" at bounding box center [1108, 425] width 264 height 264
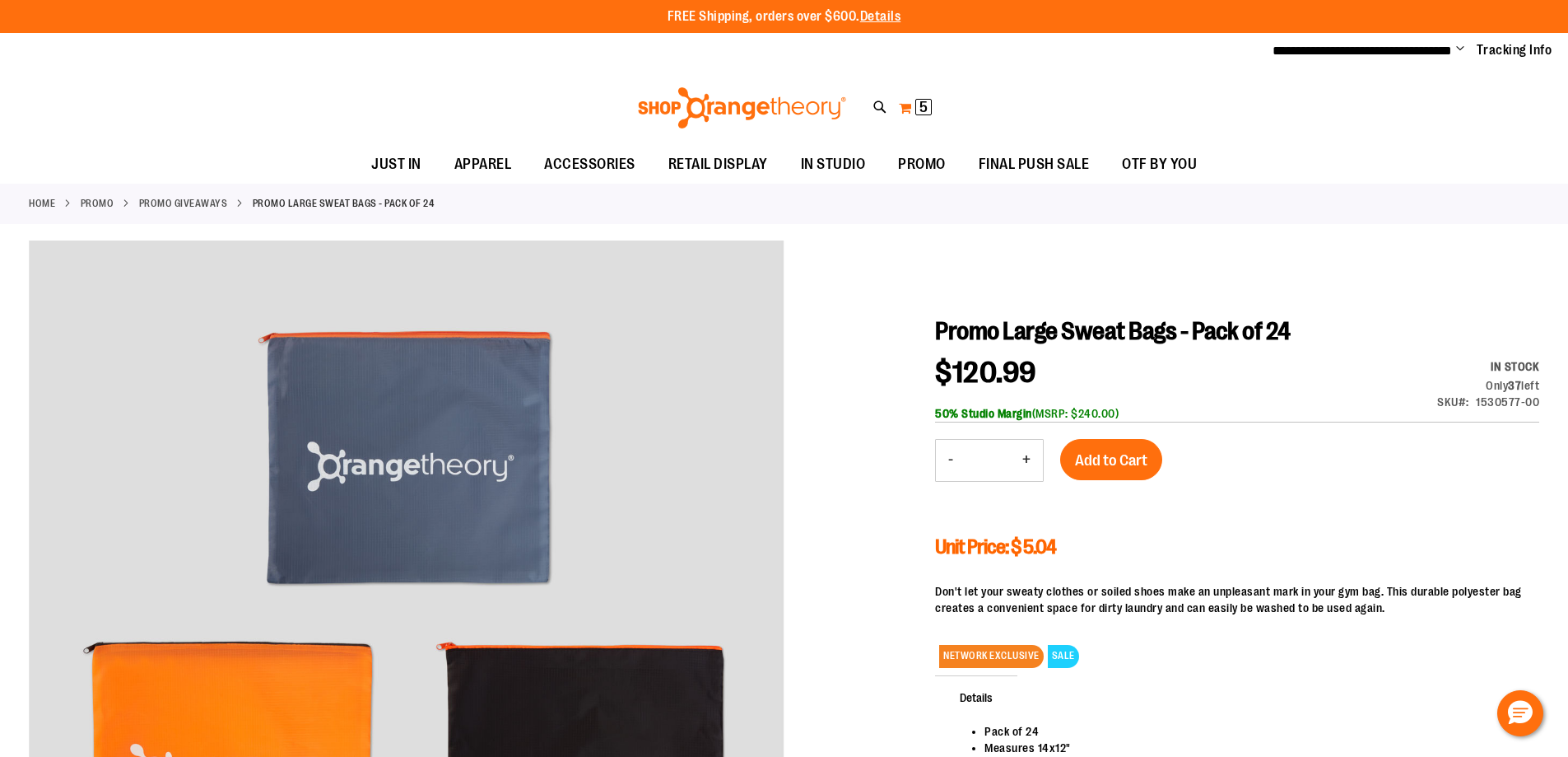
click at [917, 111] on span "5 5 items" at bounding box center [923, 107] width 16 height 16
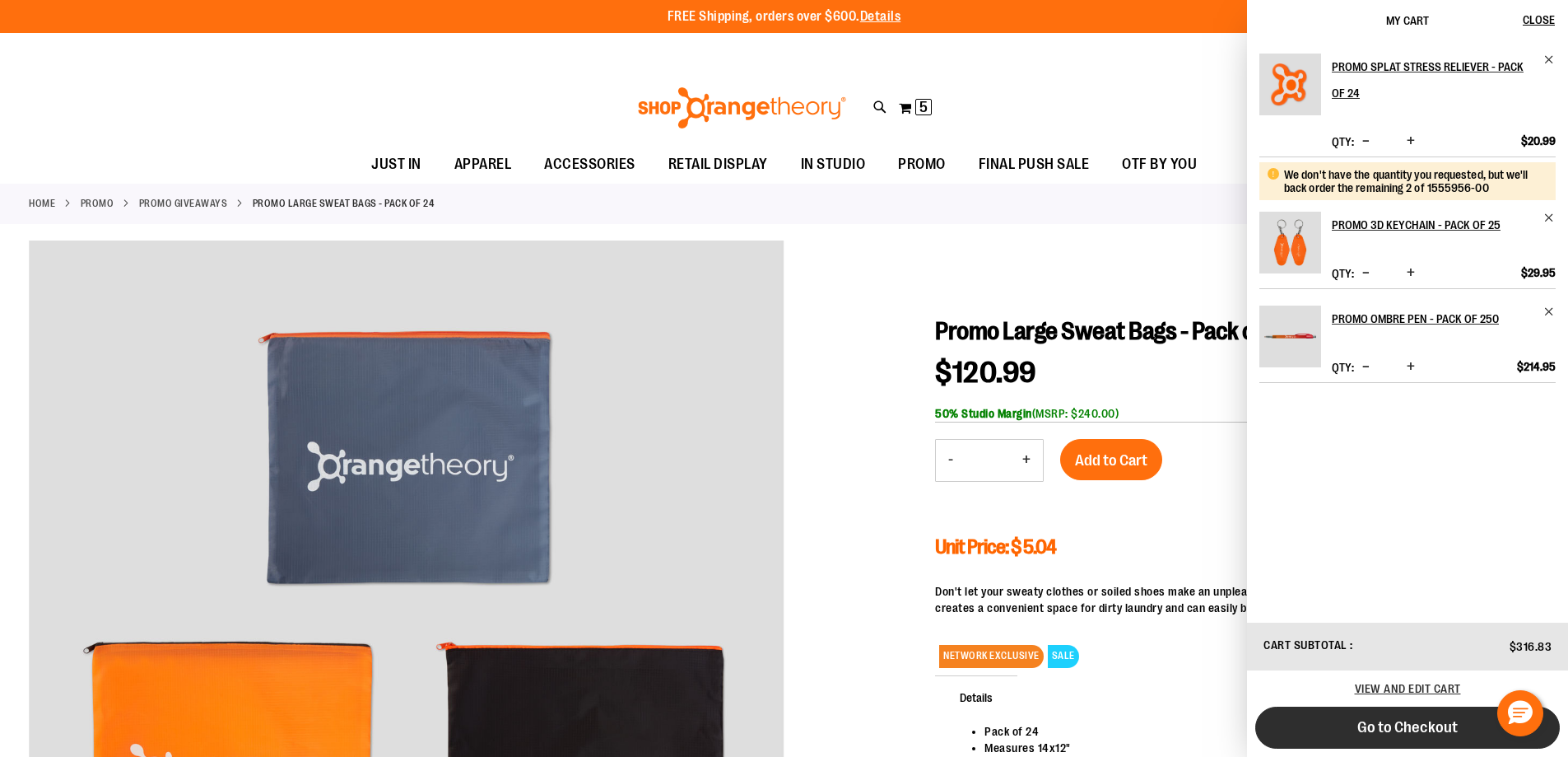
click at [1392, 724] on span "Go to Checkout" at bounding box center [1407, 727] width 100 height 18
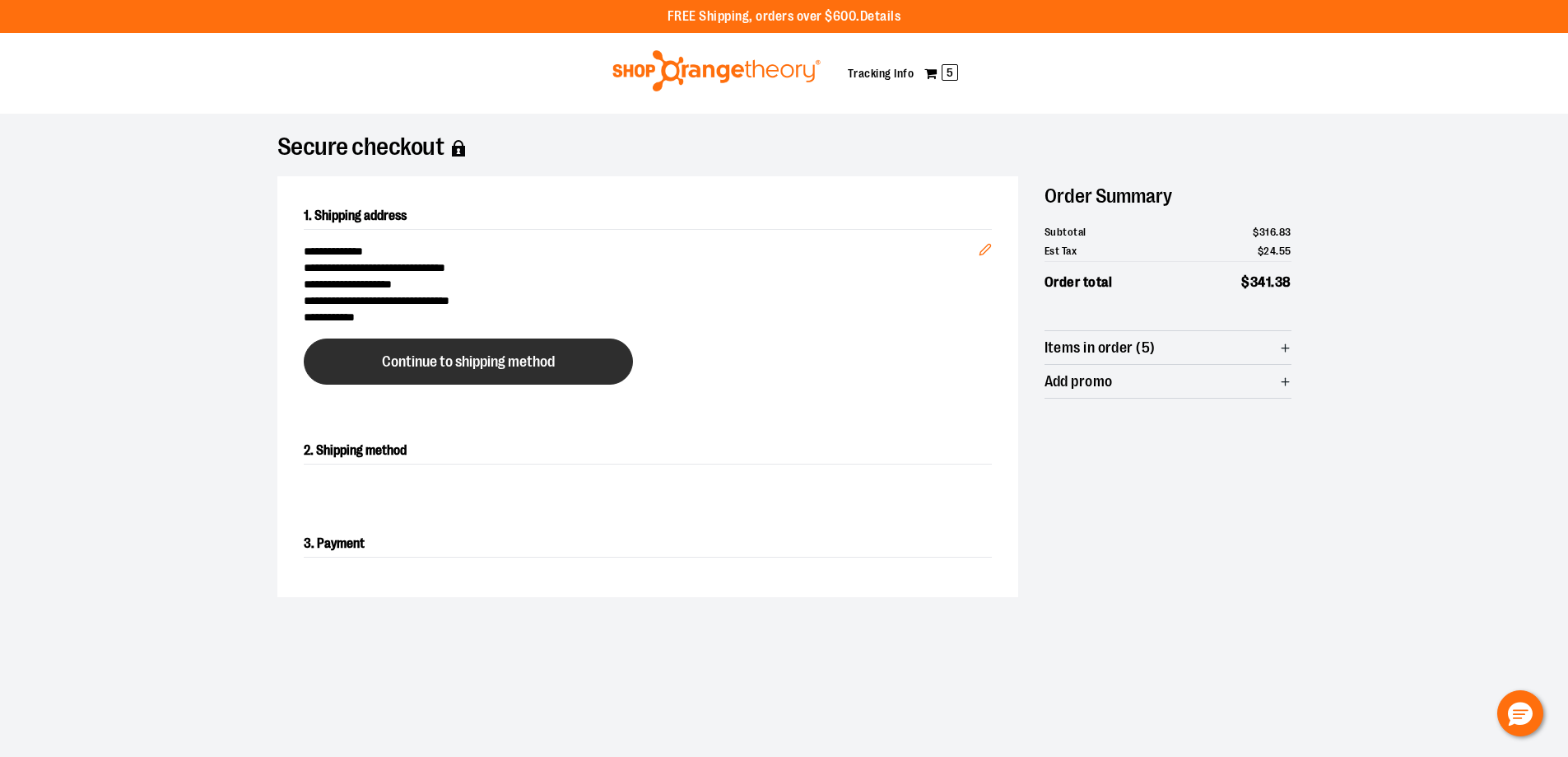
click at [554, 362] on span "Continue to shipping method" at bounding box center [469, 362] width 173 height 15
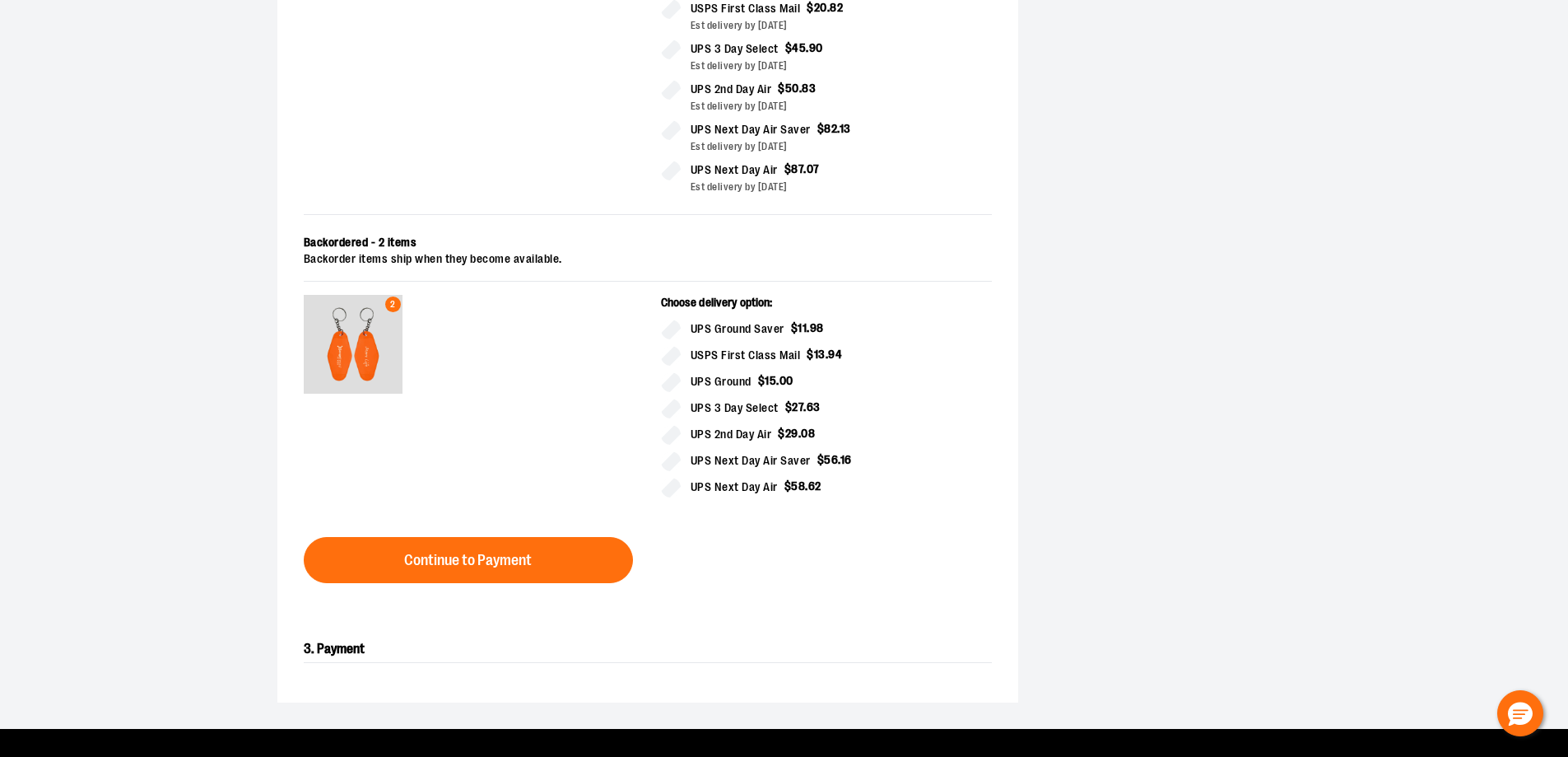
scroll to position [692, 0]
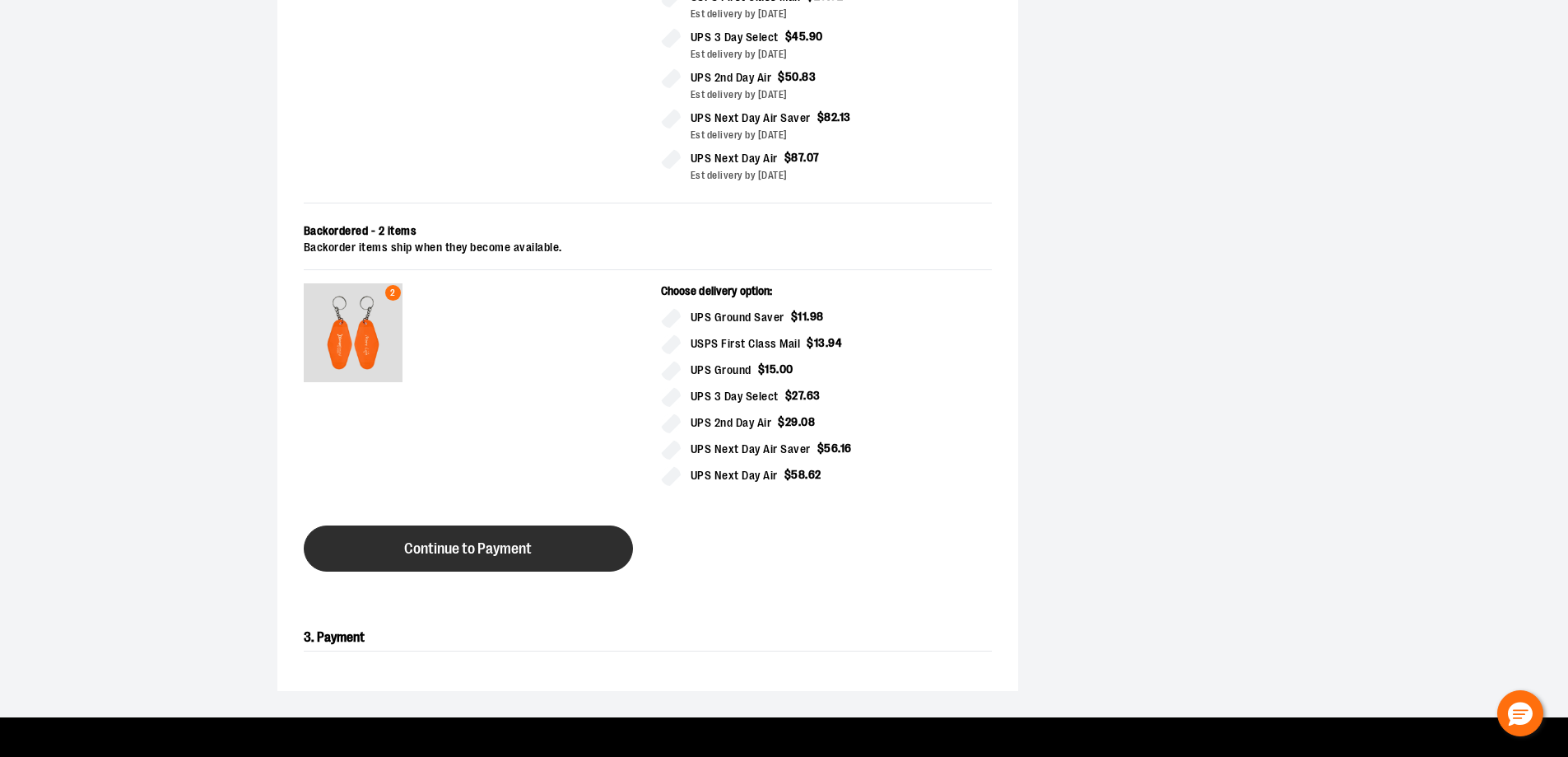
click at [427, 552] on span "Continue to Payment" at bounding box center [468, 549] width 128 height 15
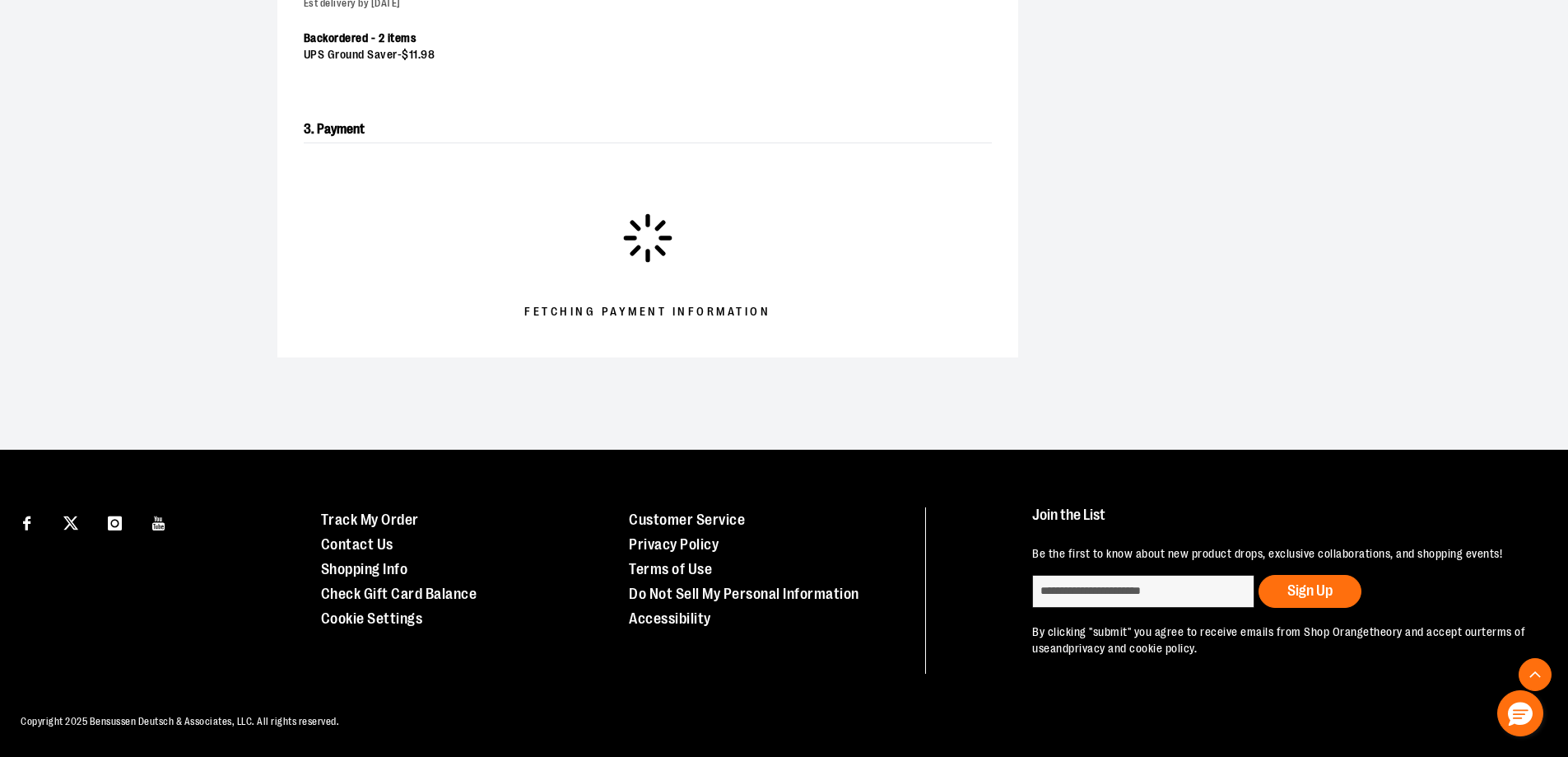
scroll to position [608, 0]
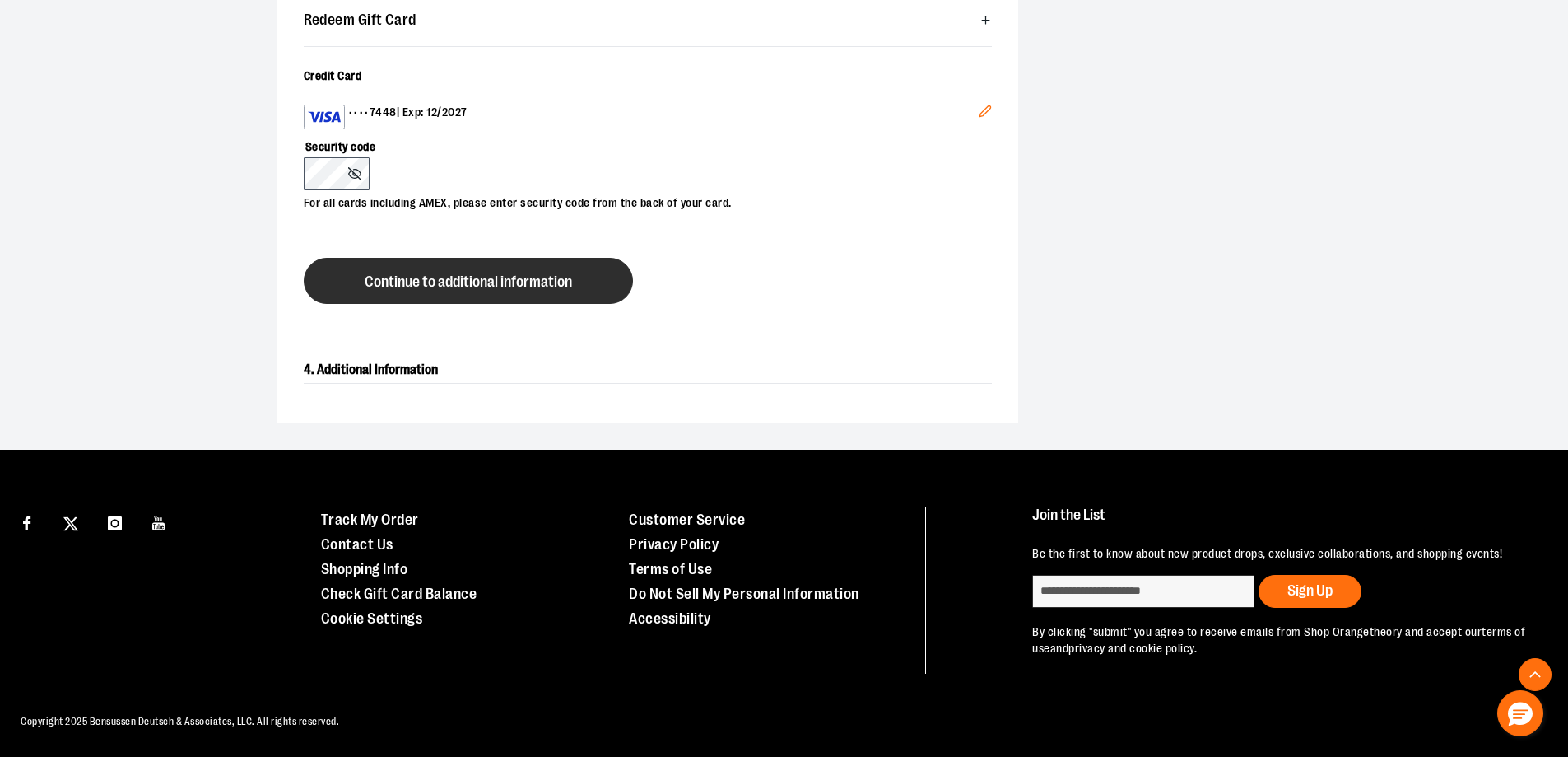
click at [499, 281] on span "Continue to additional information" at bounding box center [468, 282] width 207 height 15
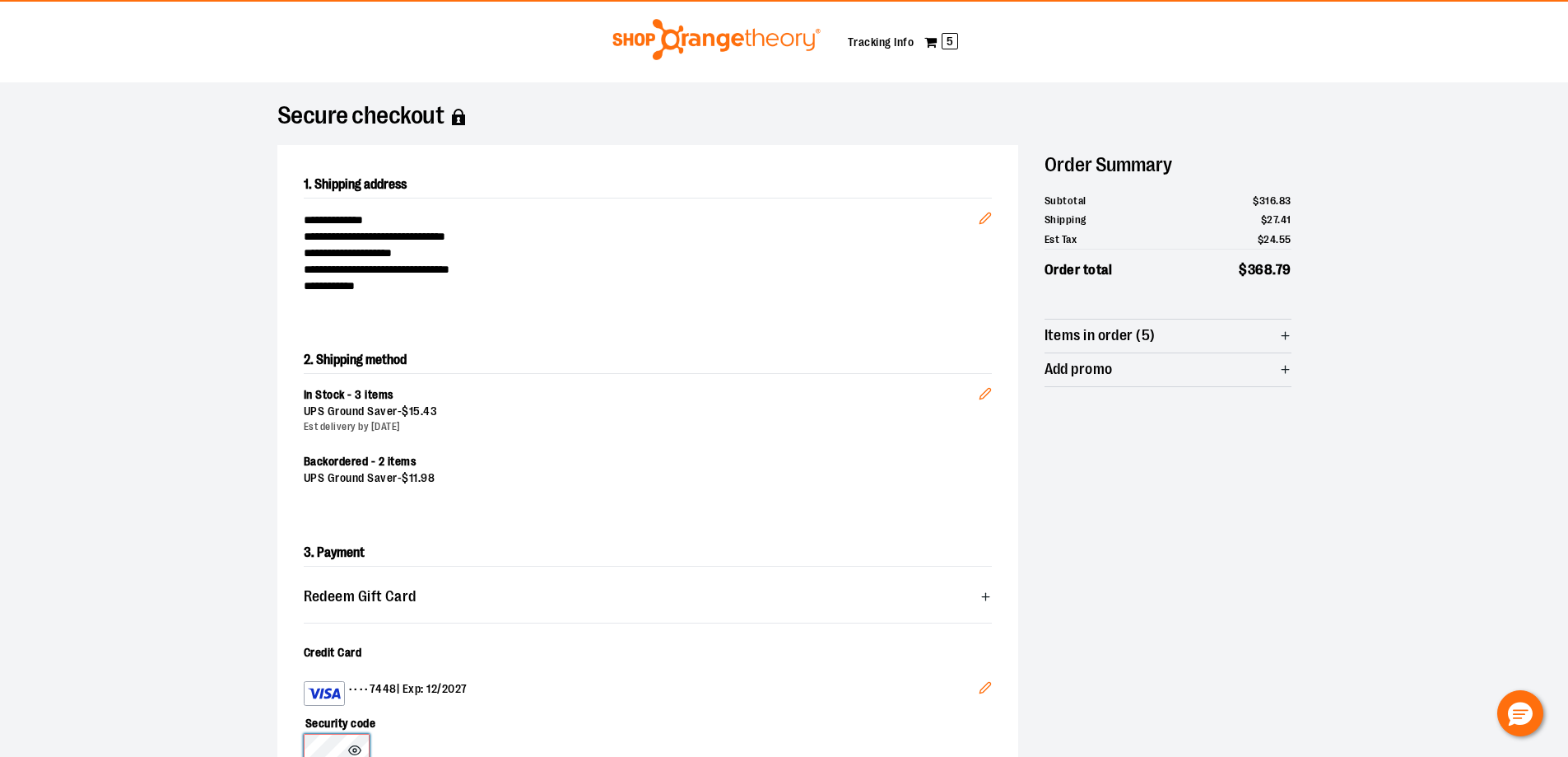
scroll to position [0, 0]
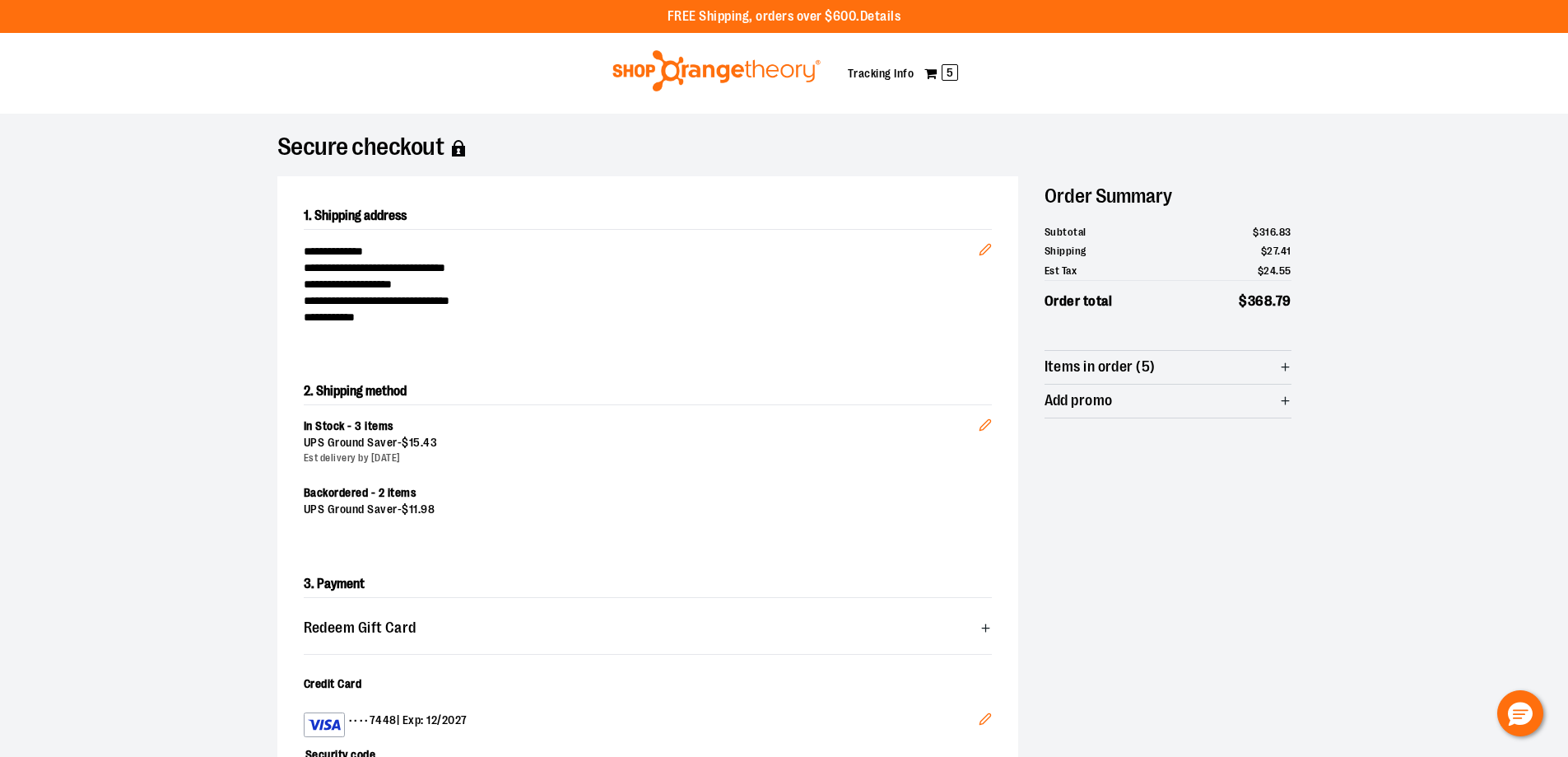
click at [1065, 362] on span "Items in order (5)" at bounding box center [1099, 367] width 111 height 15
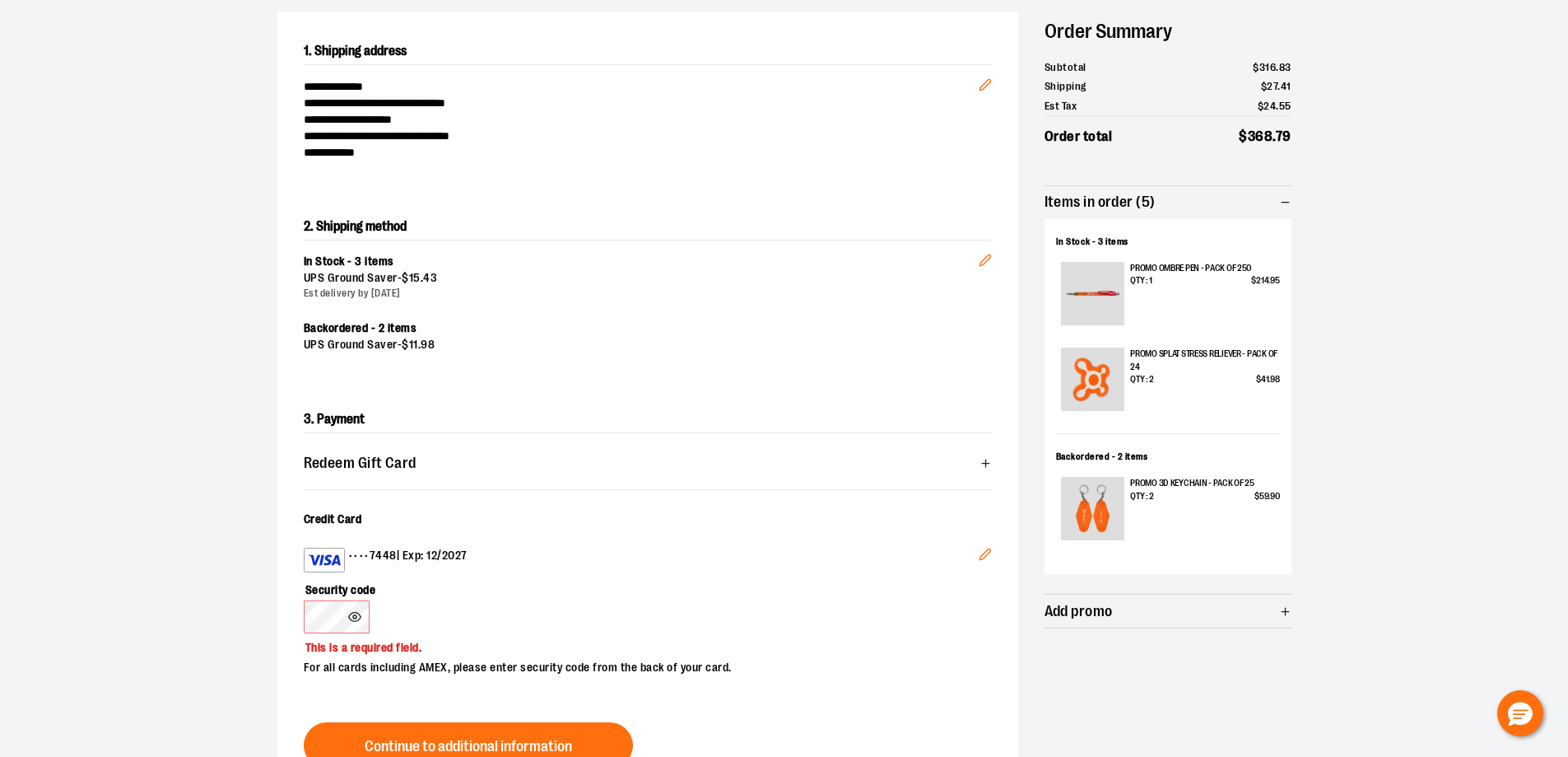
scroll to position [83, 0]
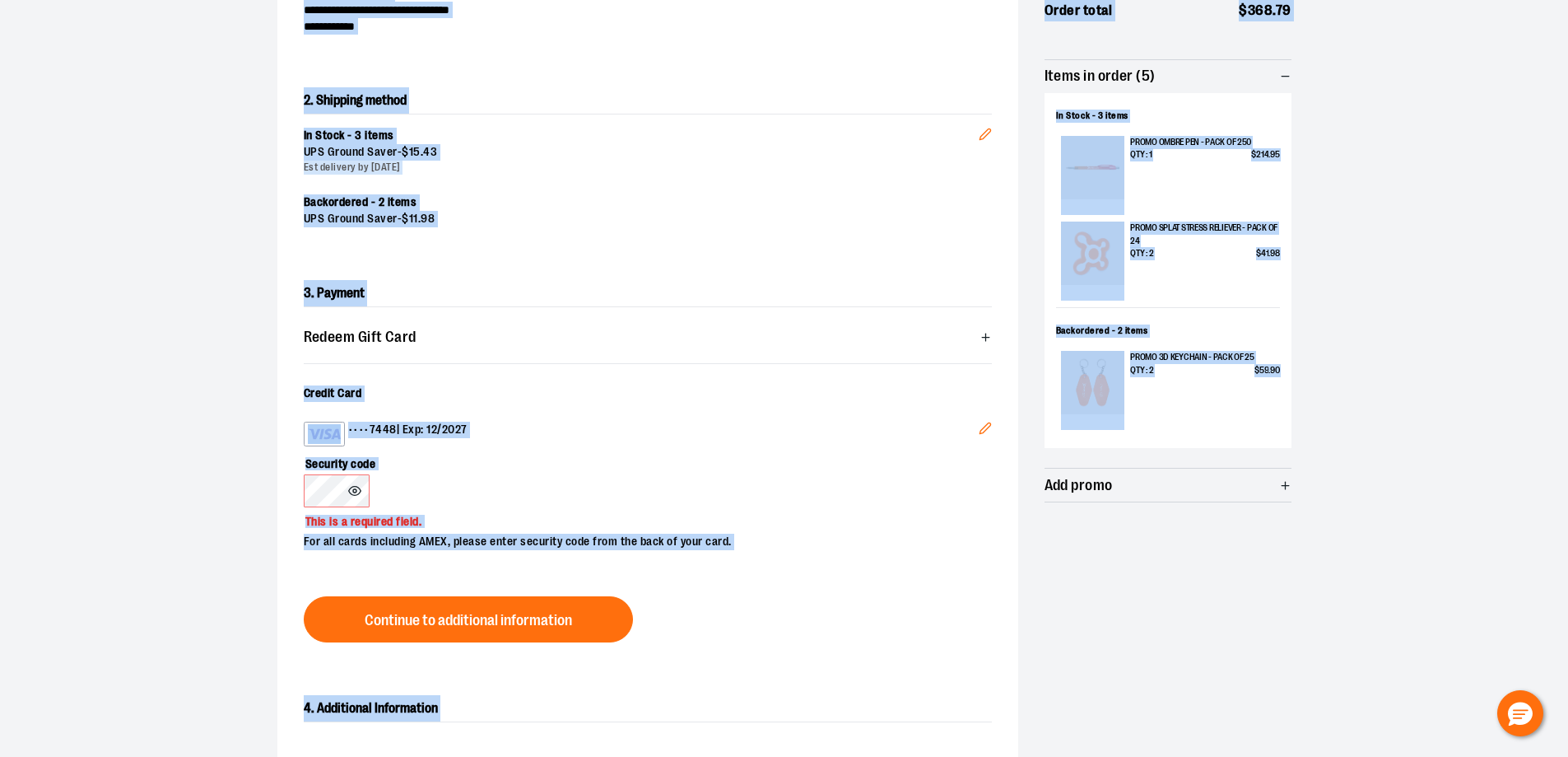
drag, startPoint x: 250, startPoint y: 80, endPoint x: 1499, endPoint y: 770, distance: 1426.9
click at [1499, 466] on html "**********" at bounding box center [784, 88] width 1568 height 757
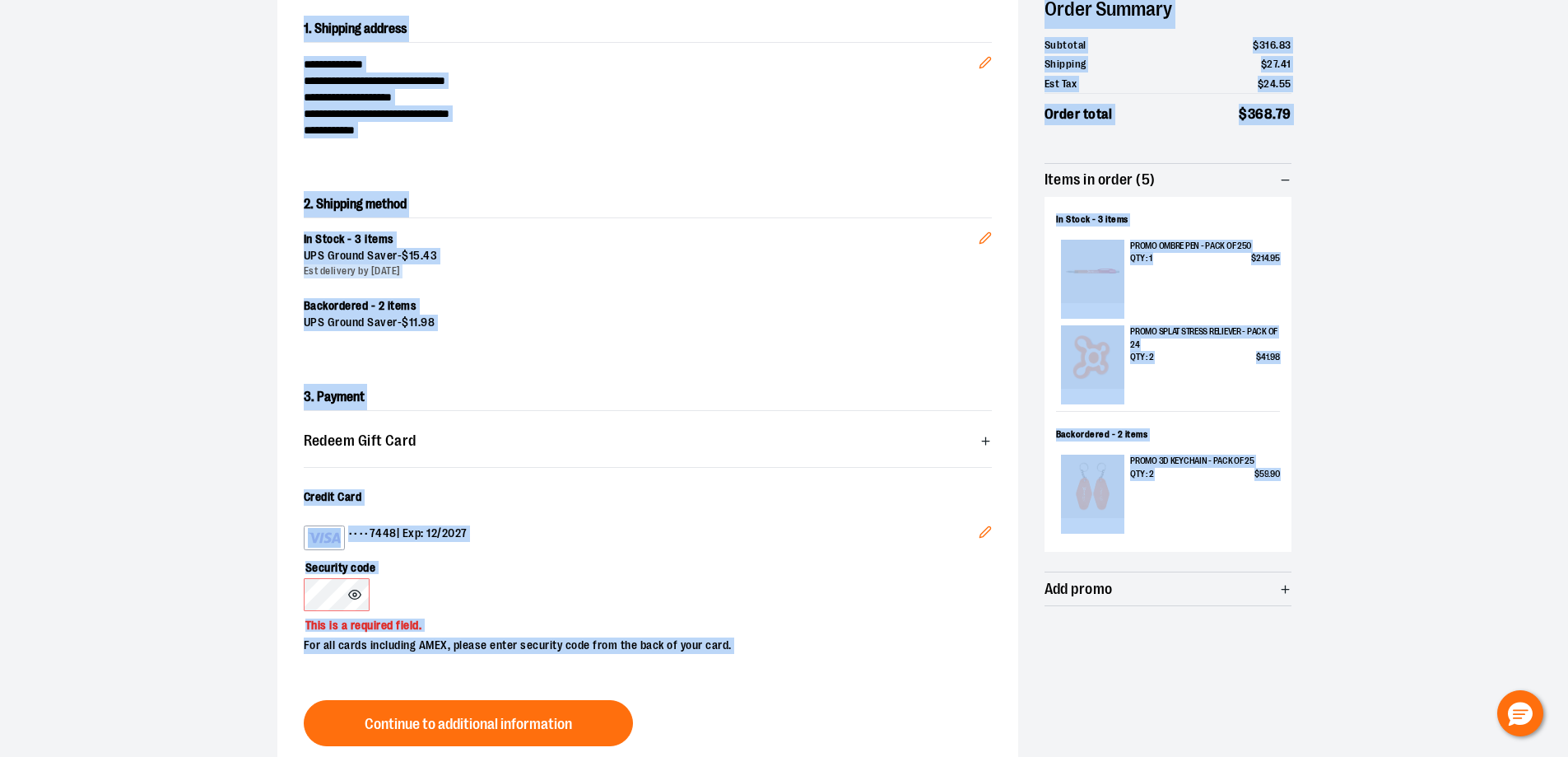
scroll to position [105, 0]
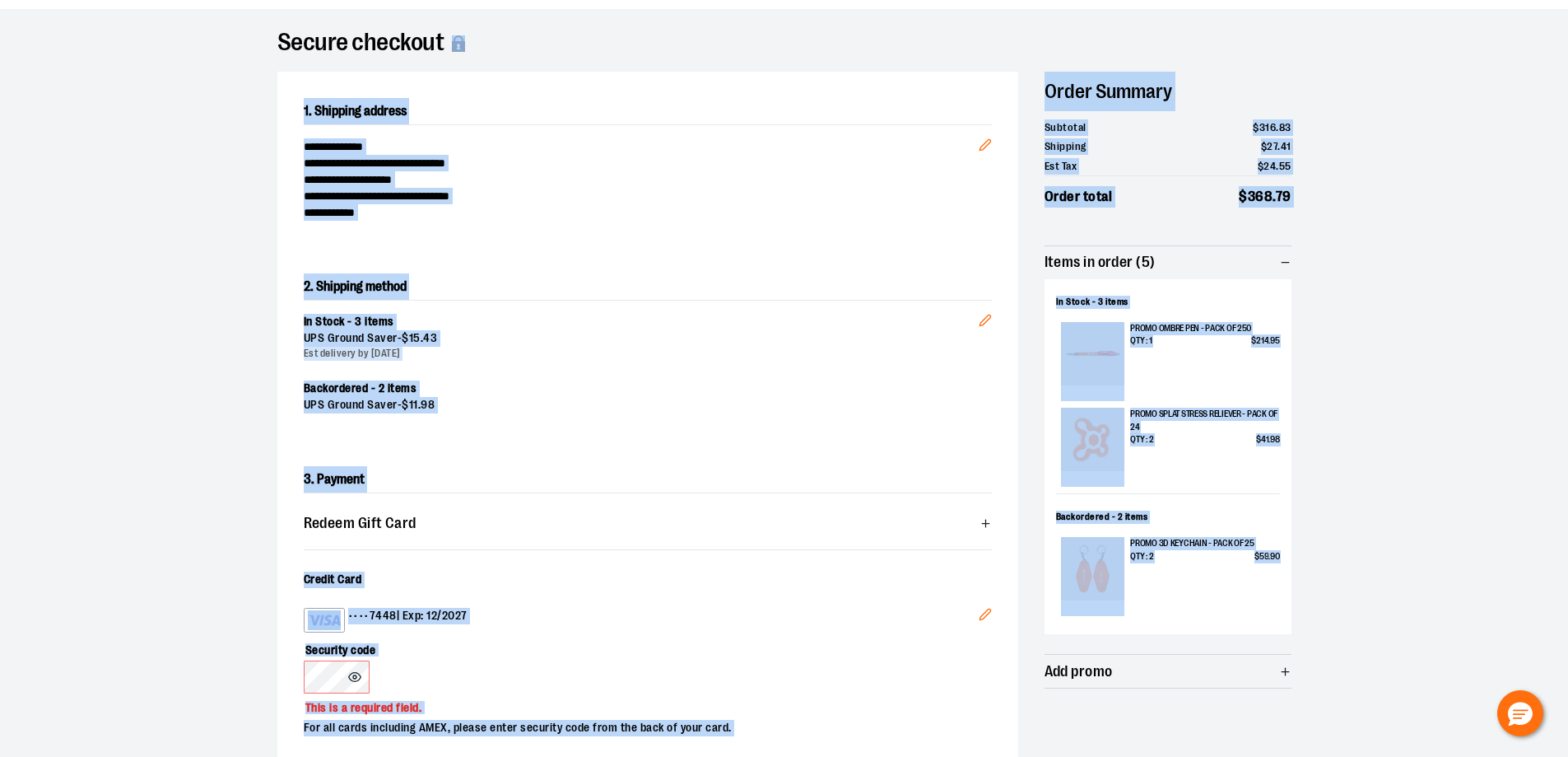
click at [1411, 544] on section "**********" at bounding box center [784, 491] width 1568 height 965
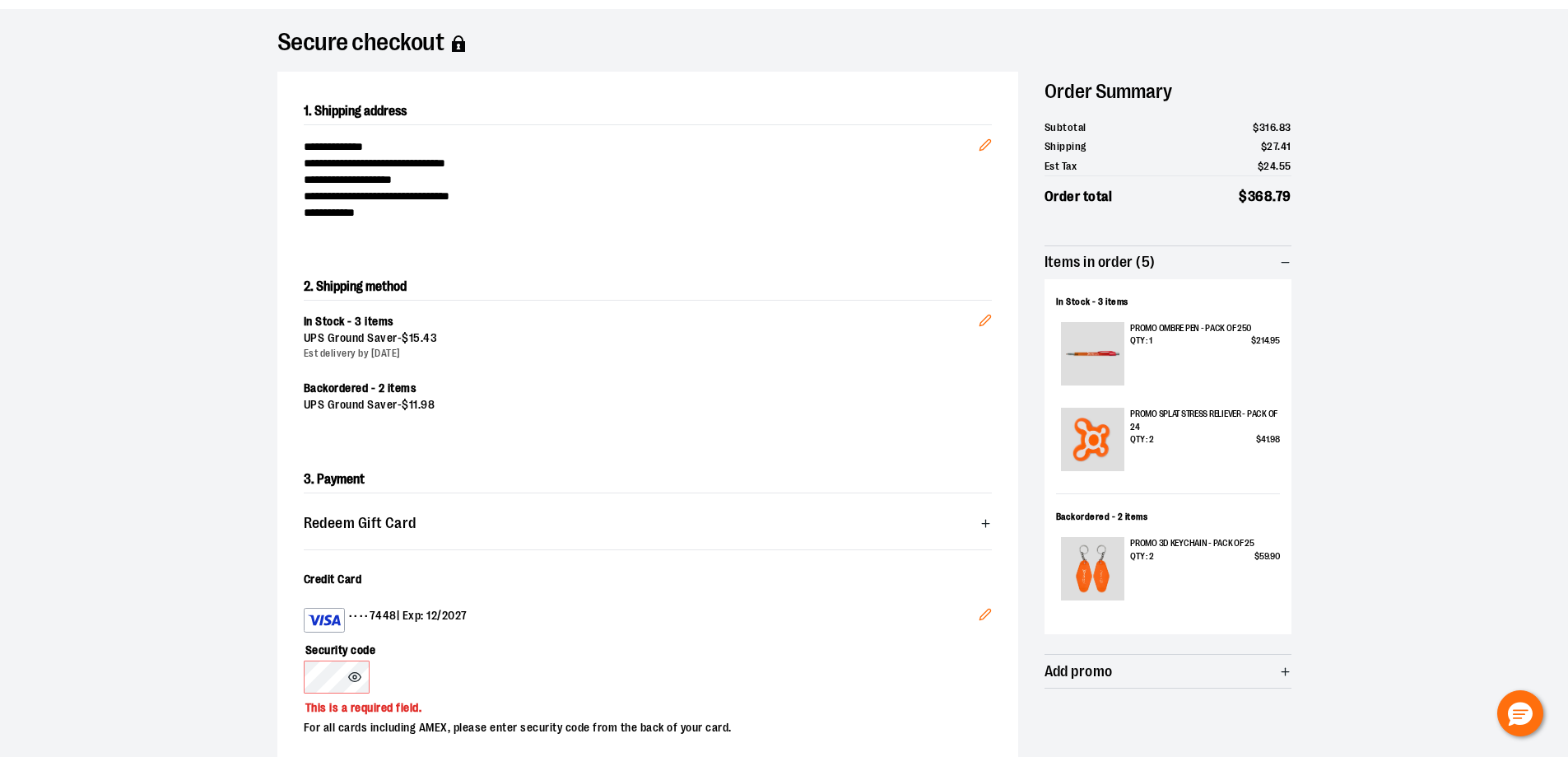
click at [1210, 713] on div "**********" at bounding box center [784, 509] width 1014 height 876
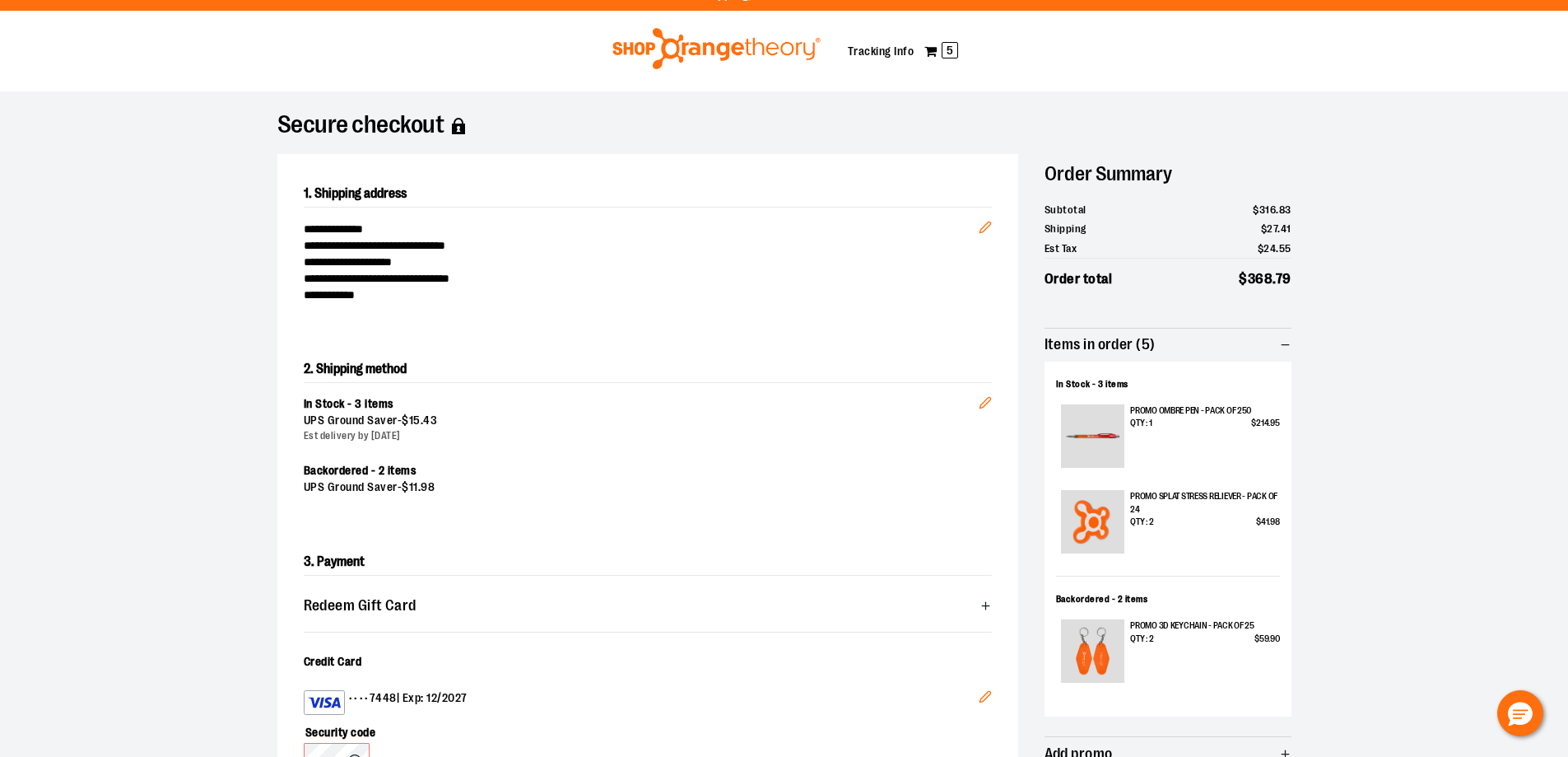
click at [1397, 230] on section "**********" at bounding box center [784, 574] width 1568 height 965
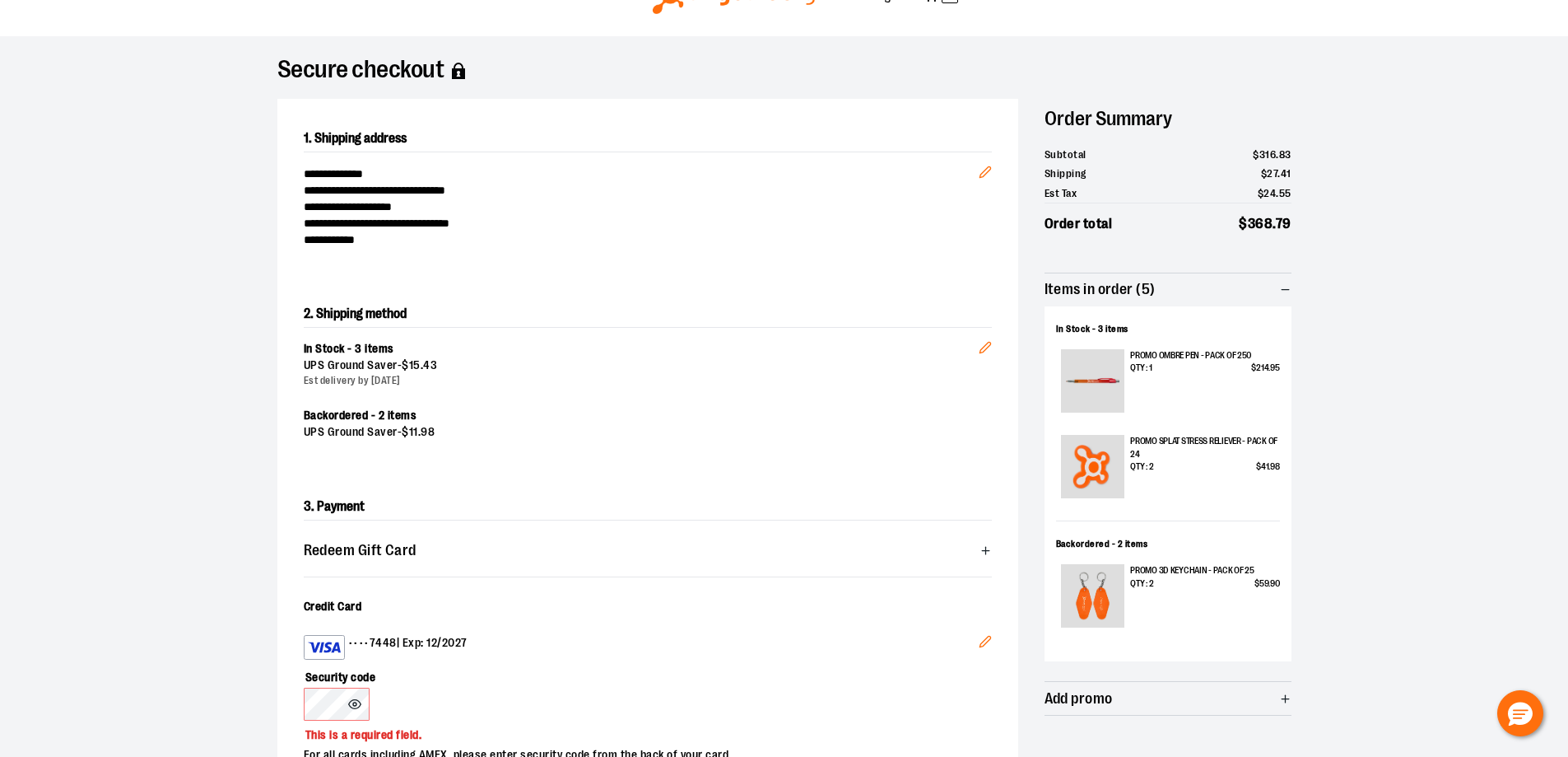
scroll to position [105, 0]
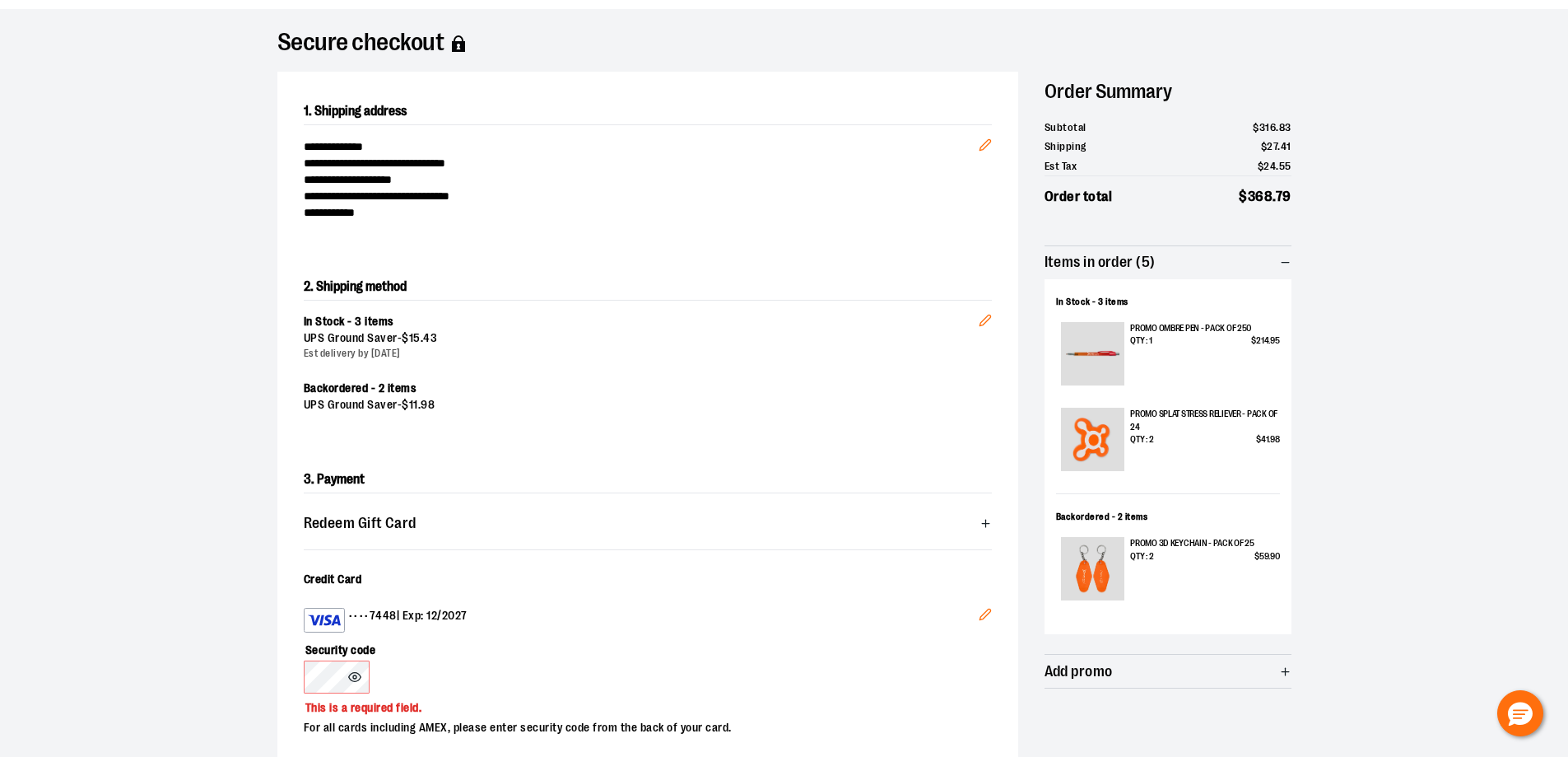
drag, startPoint x: 189, startPoint y: 39, endPoint x: 892, endPoint y: 418, distance: 798.7
drag, startPoint x: 892, startPoint y: 418, endPoint x: 89, endPoint y: 49, distance: 883.7
click at [89, 49] on section "**********" at bounding box center [784, 491] width 1568 height 965
drag, startPoint x: 102, startPoint y: 49, endPoint x: 32, endPoint y: 204, distance: 170.1
click at [32, 204] on section "**********" at bounding box center [784, 491] width 1568 height 965
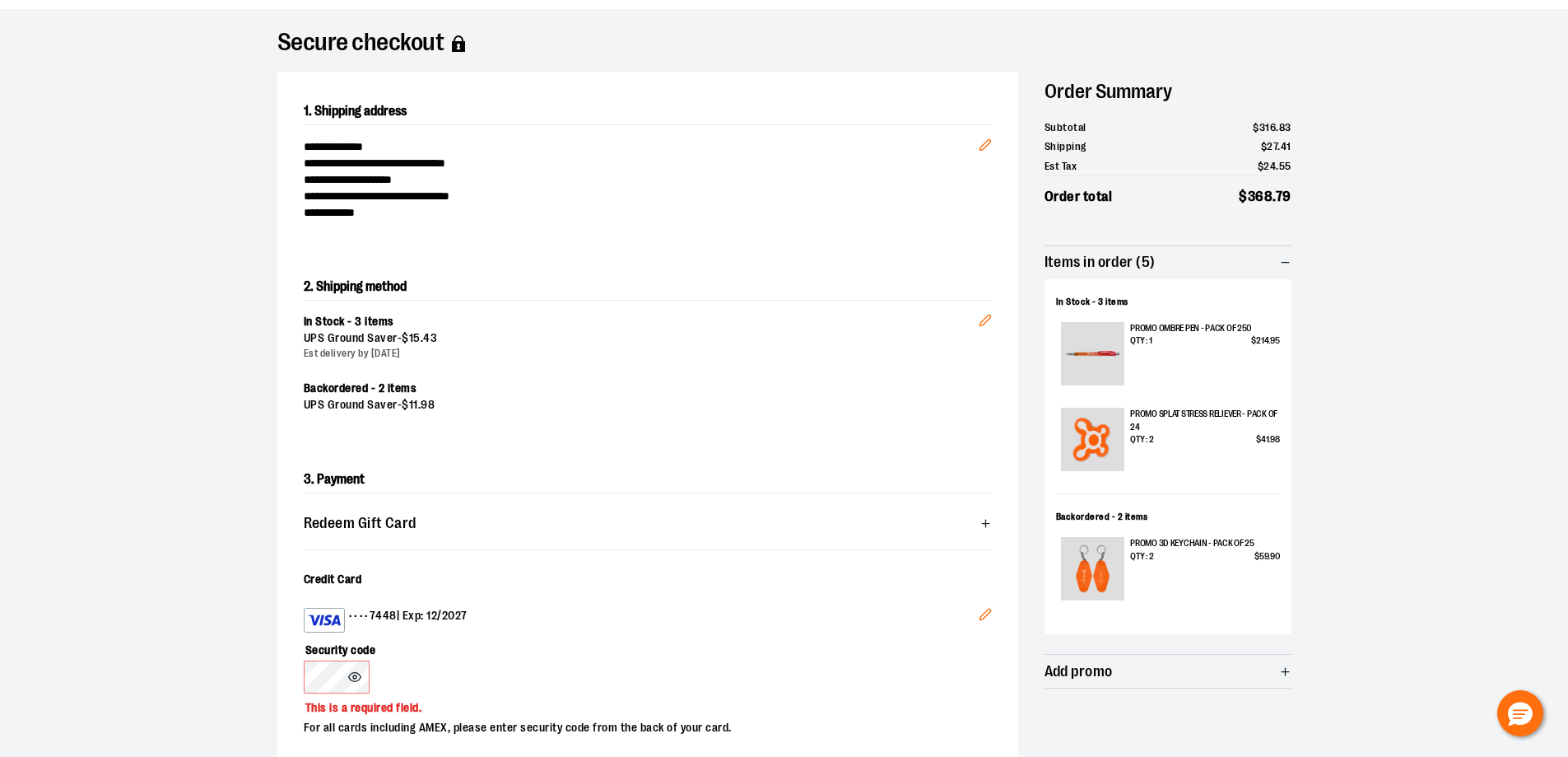
click at [198, 134] on div "**********" at bounding box center [784, 491] width 1185 height 965
click at [568, 58] on div "Secure checkout" at bounding box center [784, 54] width 1014 height 37
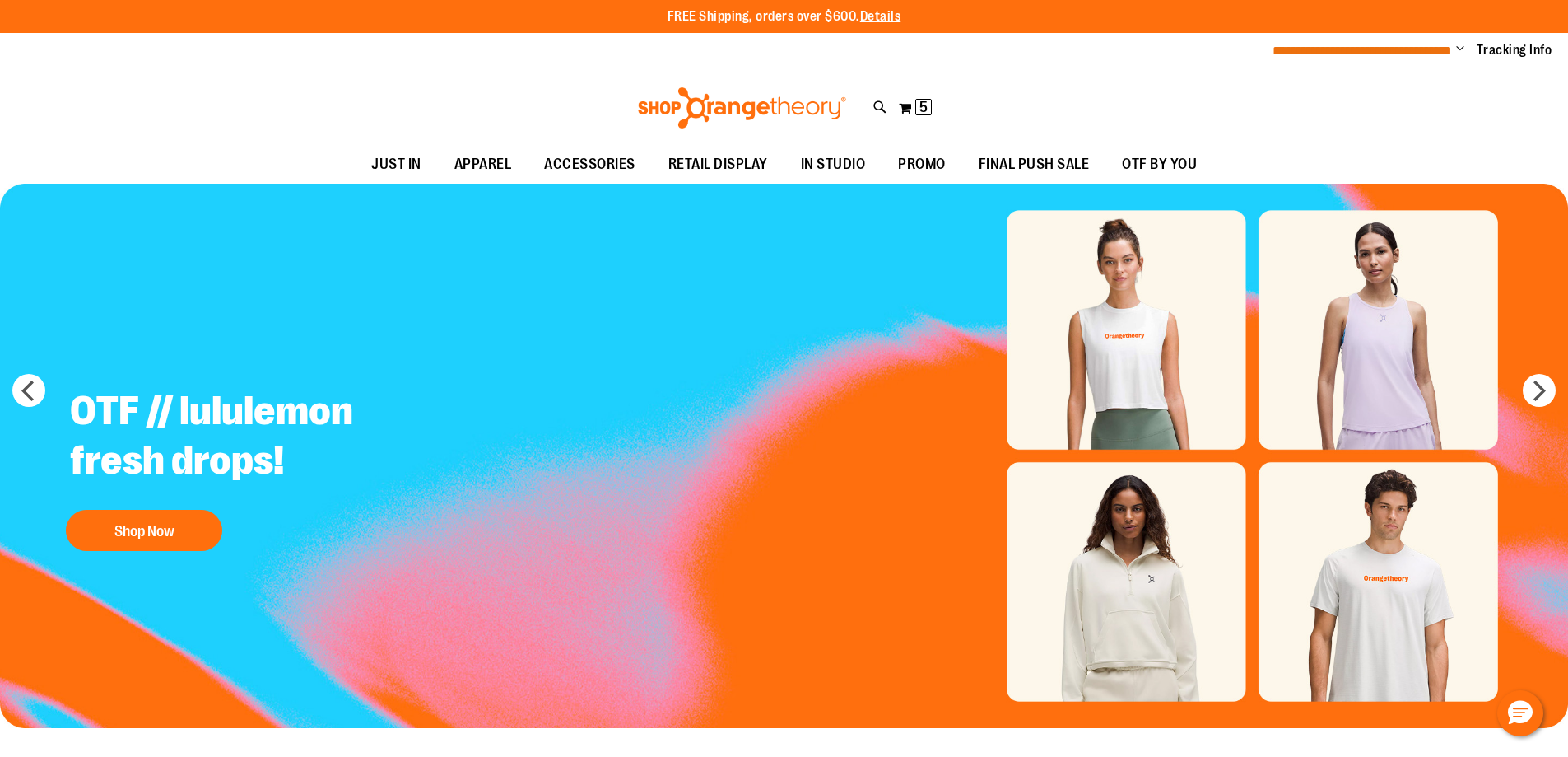
click at [1401, 49] on span "**********" at bounding box center [1362, 50] width 179 height 13
click at [1497, 50] on link "Tracking Info" at bounding box center [1514, 50] width 76 height 18
click at [1361, 50] on span "**********" at bounding box center [1362, 50] width 179 height 13
click at [1456, 50] on span "Change" at bounding box center [1460, 50] width 9 height 15
drag, startPoint x: 1363, startPoint y: 111, endPoint x: 1477, endPoint y: 93, distance: 115.4
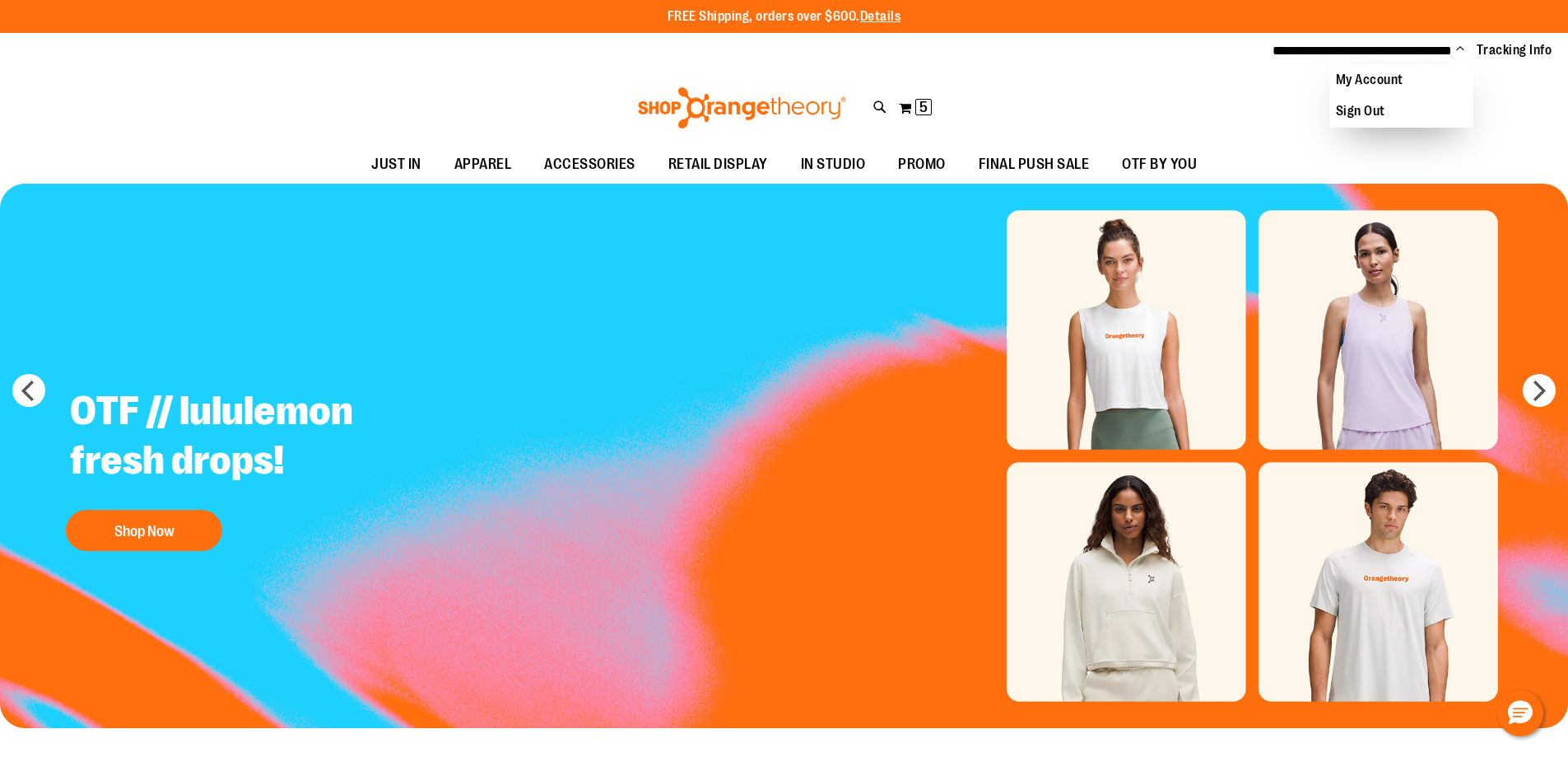
click at [1363, 111] on link "Sign Out" at bounding box center [1401, 111] width 144 height 31
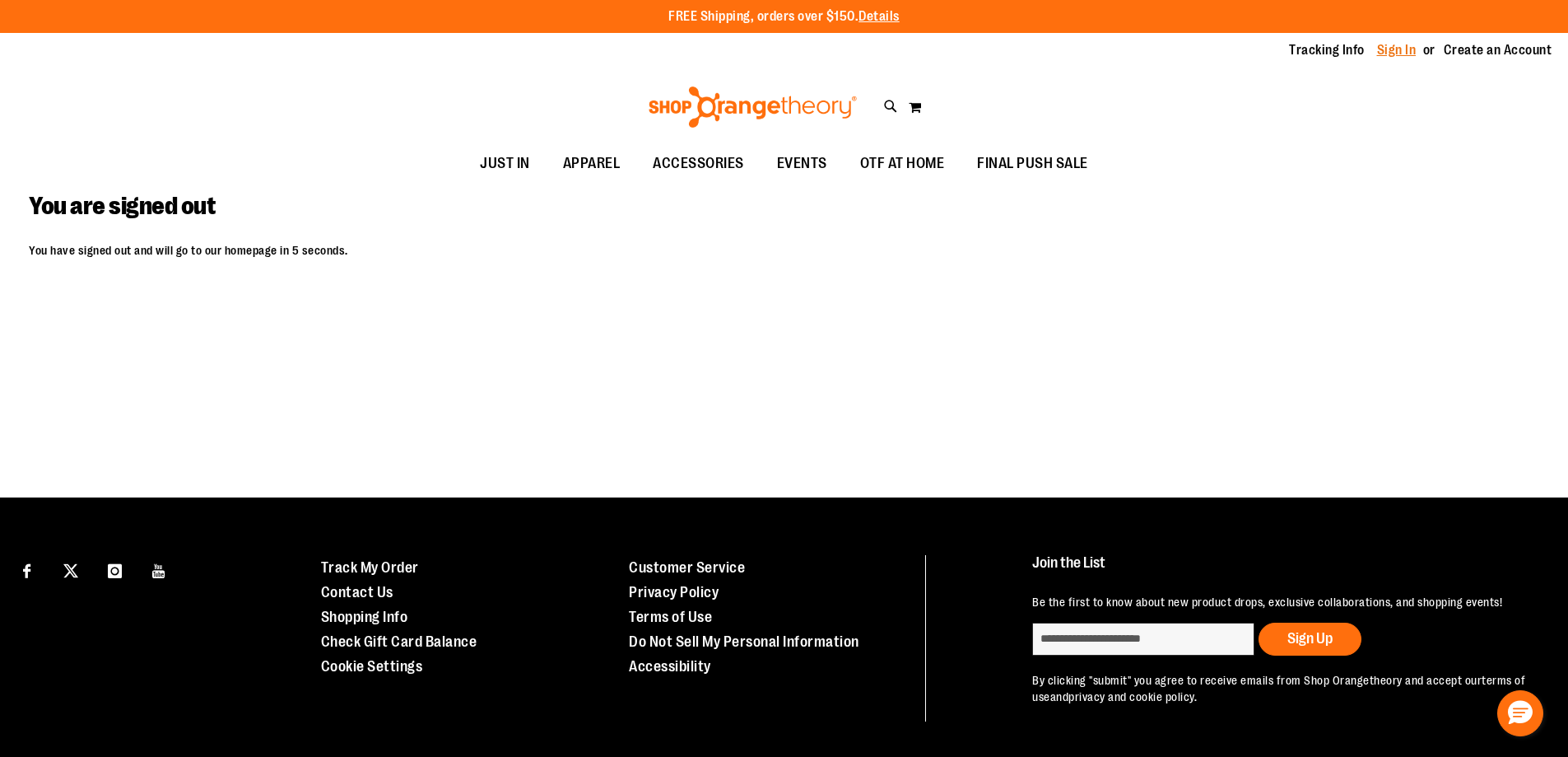
click at [1377, 48] on link "Sign In" at bounding box center [1397, 50] width 39 height 18
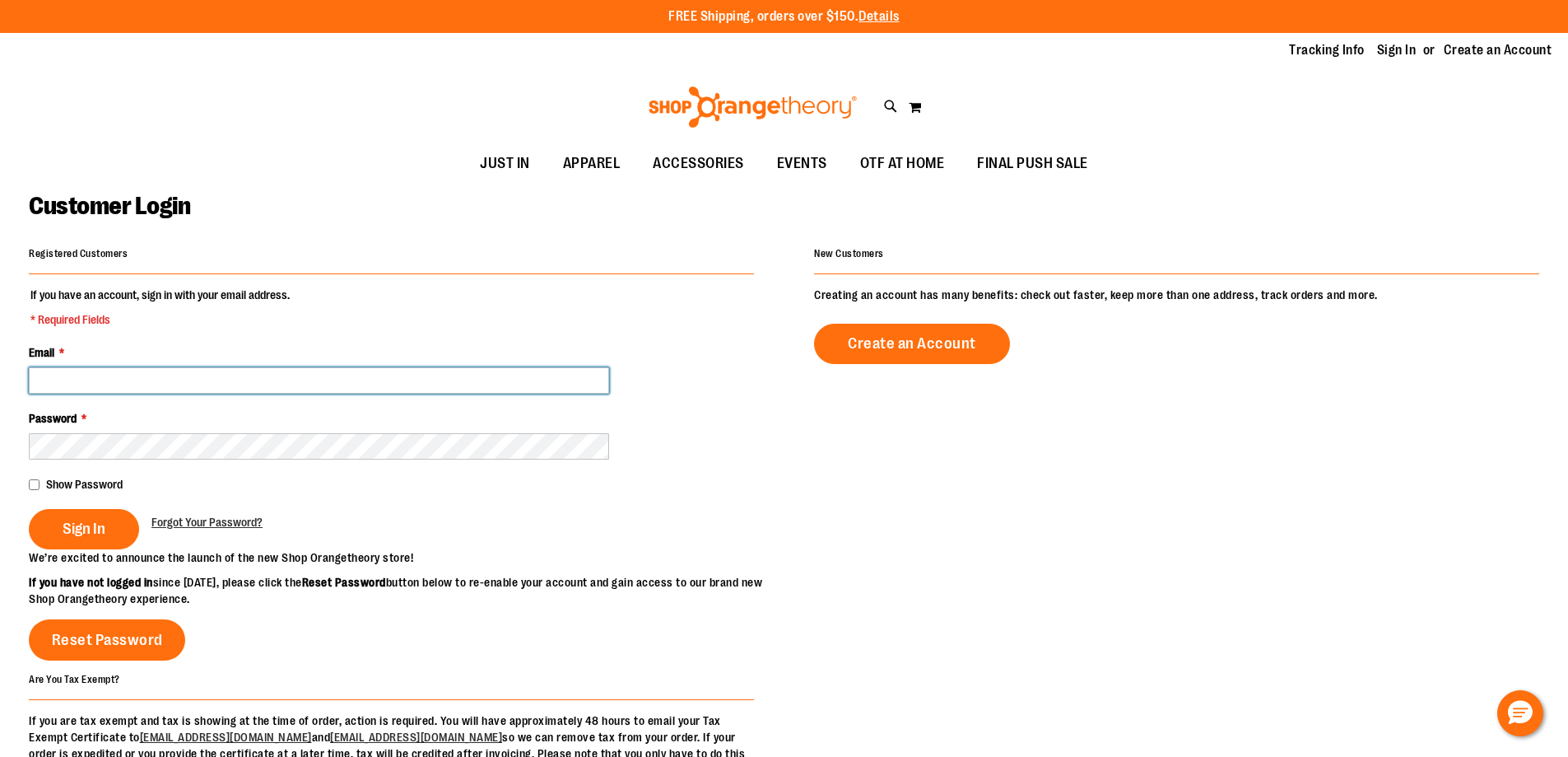
click at [308, 378] on input "Email *" at bounding box center [319, 379] width 580 height 26
type input "**********"
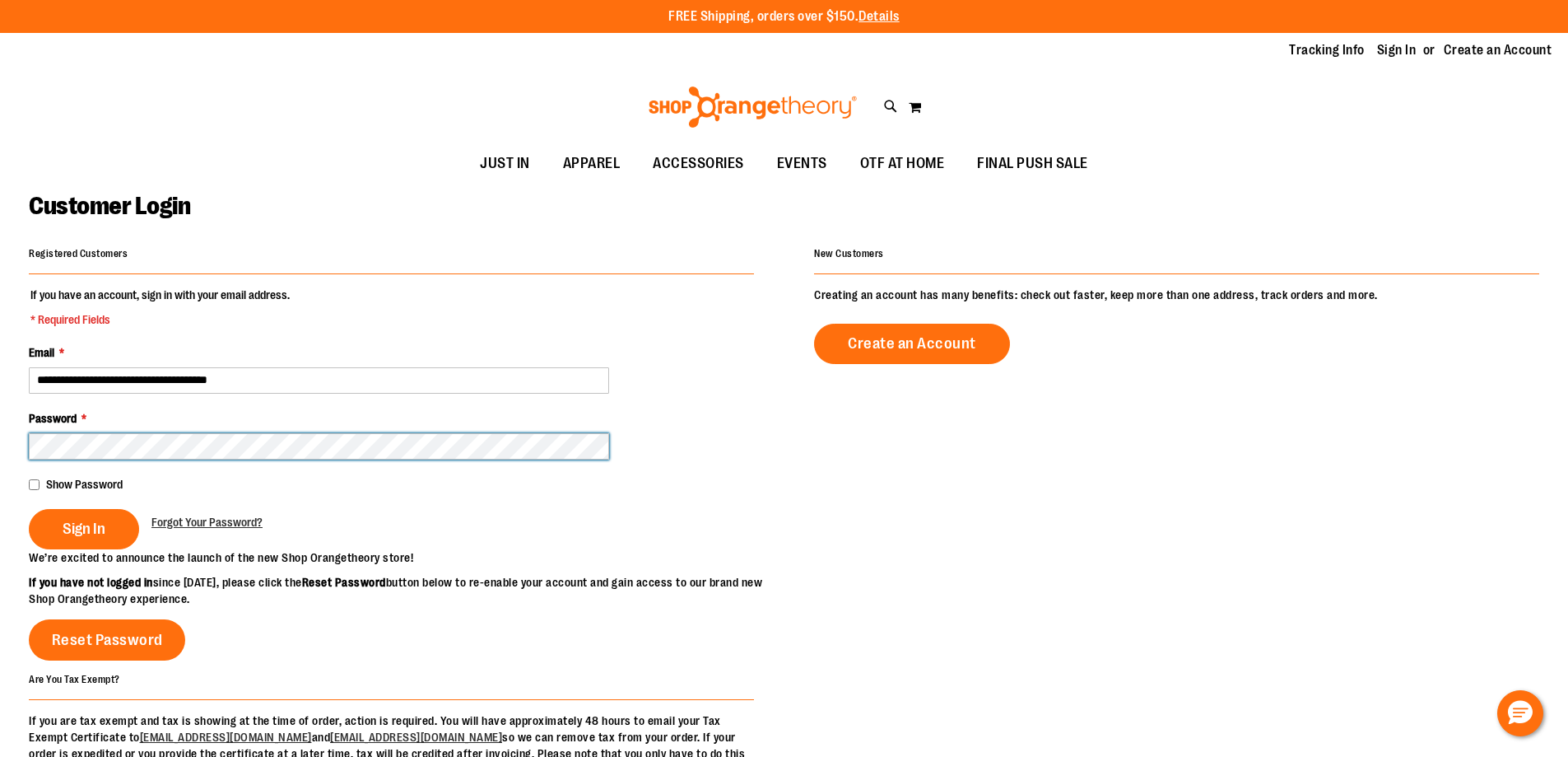
click at [26, 434] on main "**********" at bounding box center [784, 526] width 1568 height 686
click at [0, 439] on main "**********" at bounding box center [784, 526] width 1568 height 686
